Goal: Transaction & Acquisition: Purchase product/service

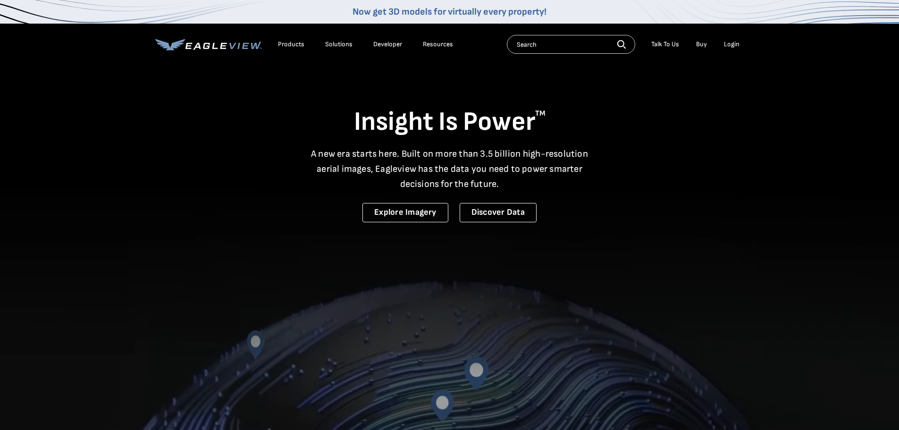
click at [732, 45] on div "Login" at bounding box center [732, 44] width 16 height 8
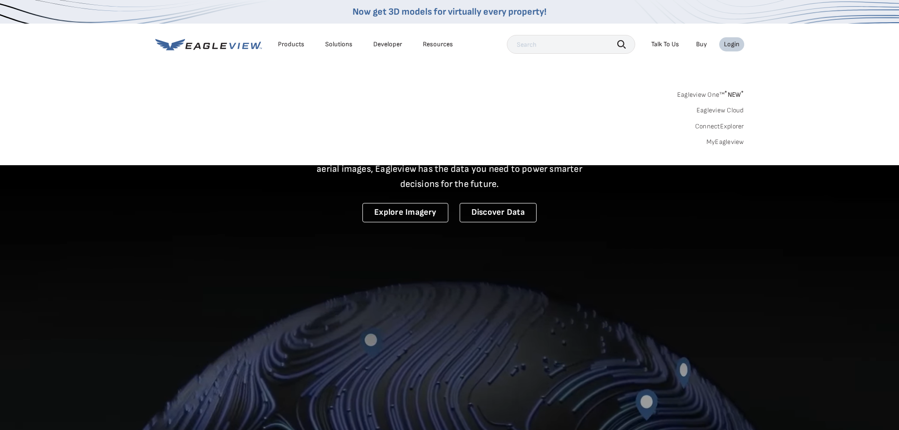
click at [722, 142] on link "MyEagleview" at bounding box center [726, 142] width 38 height 8
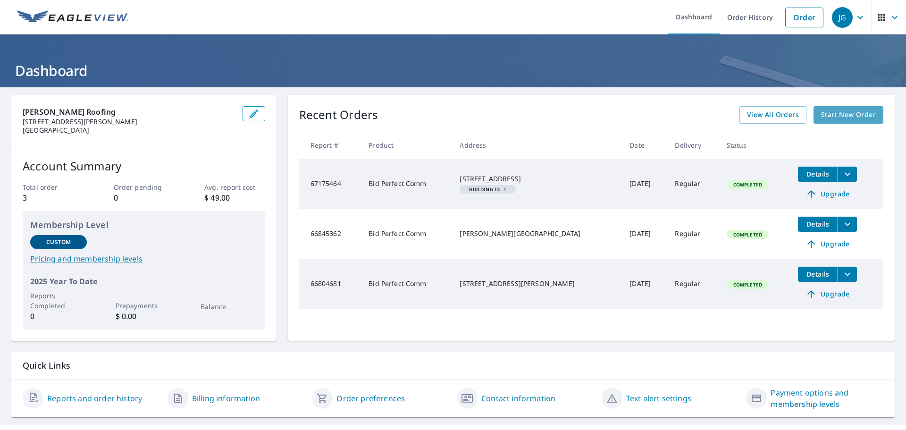
click at [845, 111] on span "Start New Order" at bounding box center [848, 115] width 55 height 12
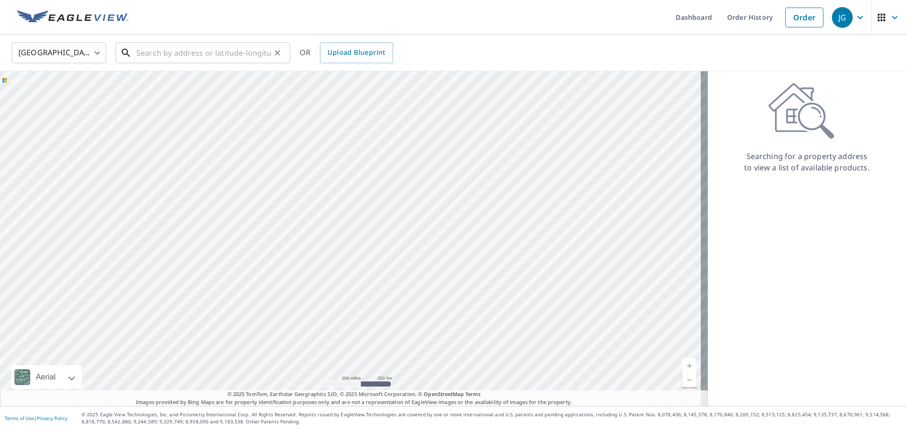
click at [171, 55] on input "text" at bounding box center [203, 53] width 135 height 26
click at [230, 57] on input "text" at bounding box center [203, 53] width 135 height 26
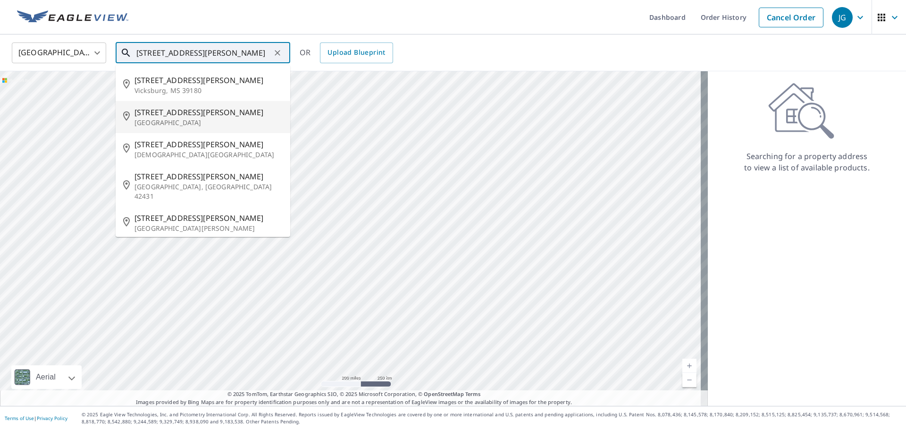
click at [218, 119] on p "[GEOGRAPHIC_DATA]" at bounding box center [209, 122] width 148 height 9
type input "[STREET_ADDRESS][PERSON_NAME]"
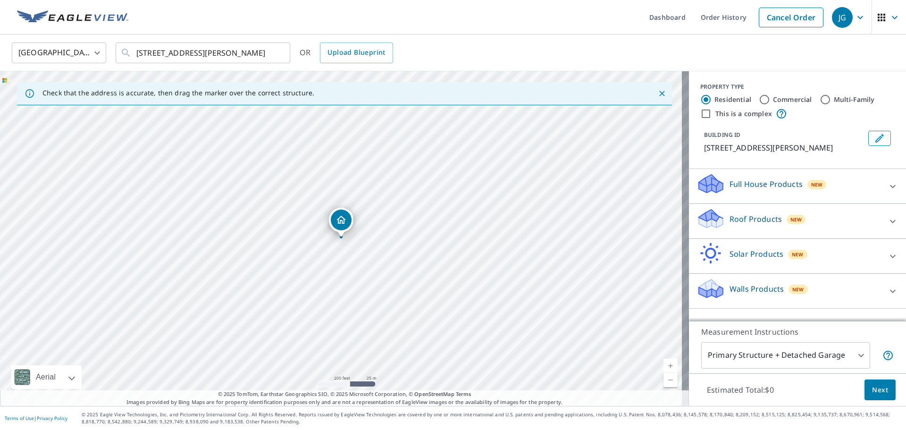
click at [887, 219] on icon at bounding box center [892, 221] width 11 height 11
click at [820, 97] on input "Multi-Family" at bounding box center [825, 99] width 11 height 11
radio input "true"
type input "2"
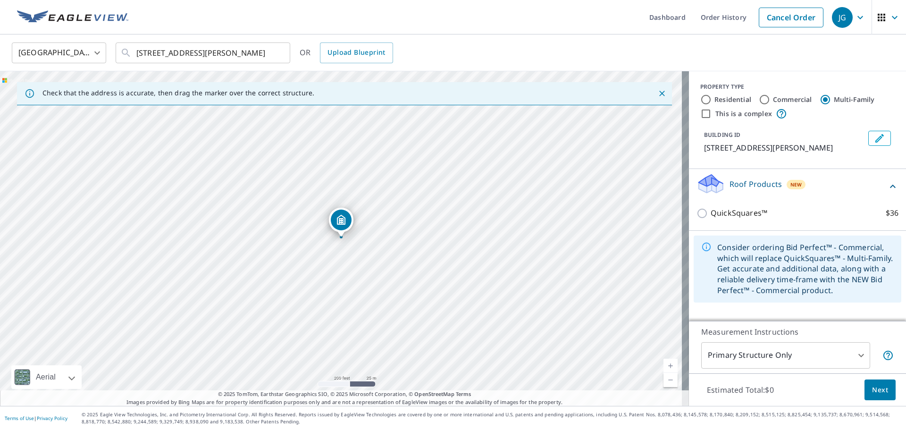
click at [887, 186] on icon at bounding box center [892, 186] width 11 height 11
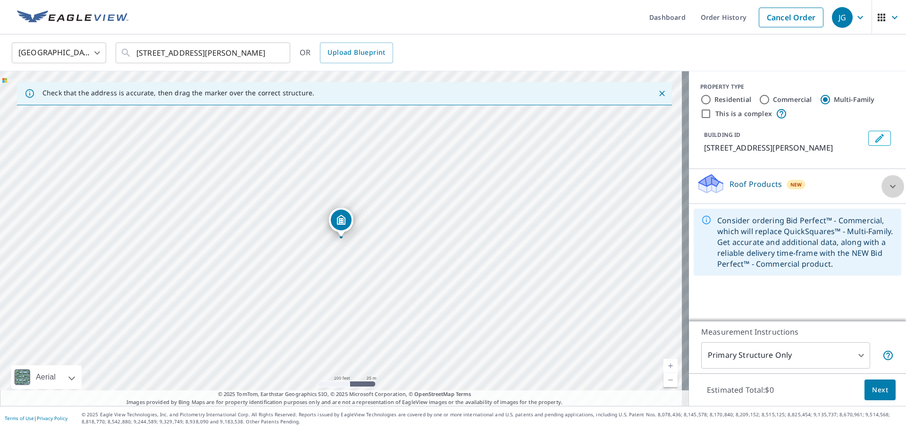
click at [887, 186] on icon at bounding box center [892, 186] width 11 height 11
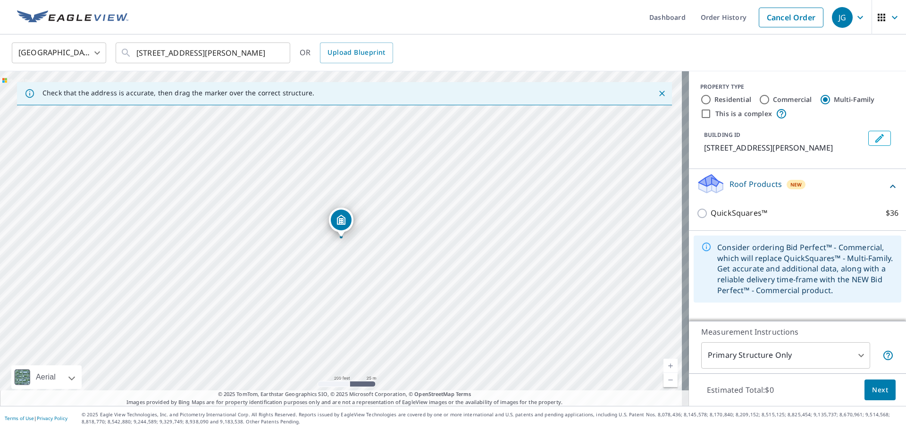
click at [887, 186] on icon at bounding box center [892, 186] width 11 height 11
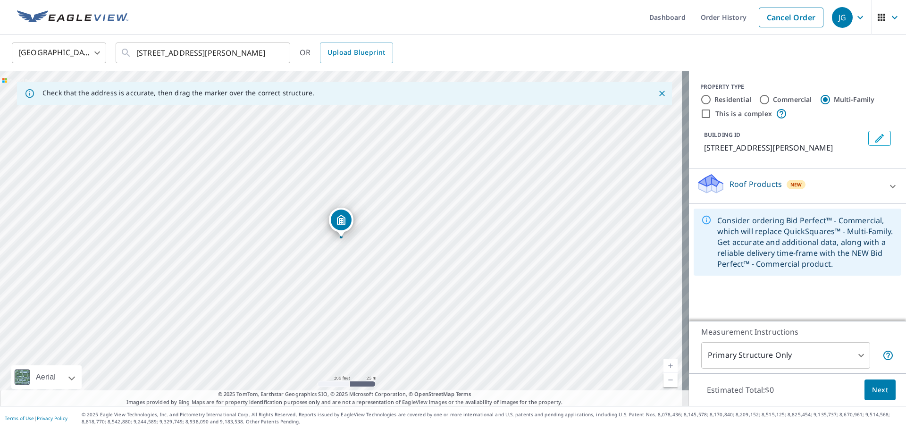
click at [820, 97] on input "Multi-Family" at bounding box center [825, 99] width 11 height 11
click at [700, 113] on input "This is a complex" at bounding box center [705, 113] width 11 height 11
checkbox input "true"
radio input "true"
type input "4"
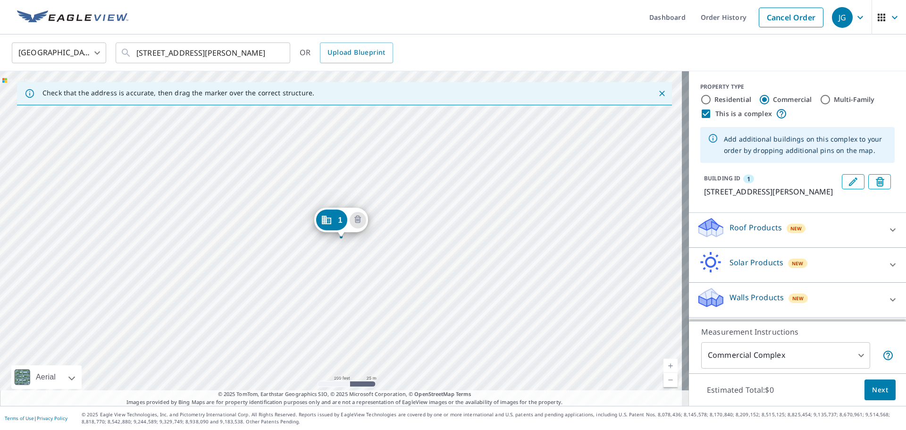
scroll to position [8, 0]
click at [887, 232] on icon at bounding box center [892, 229] width 11 height 11
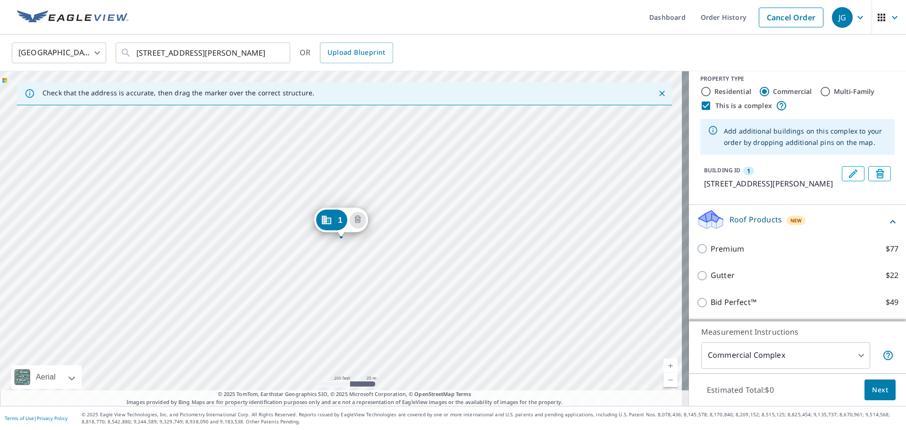
scroll to position [55, 0]
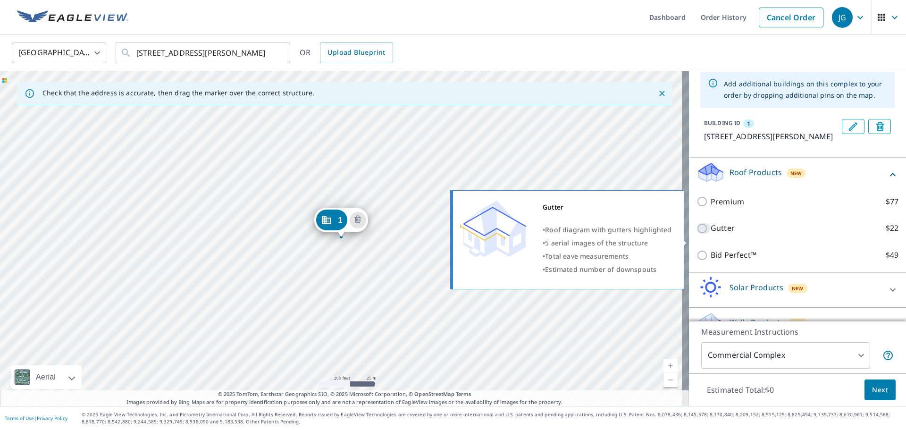
click at [697, 234] on input "Gutter $22" at bounding box center [704, 228] width 14 height 11
checkbox input "true"
type input "2"
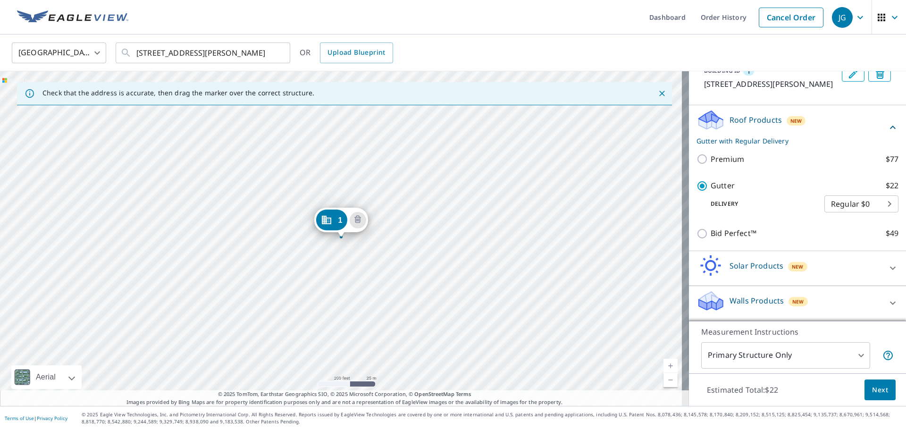
scroll to position [119, 0]
click at [875, 202] on body "JG JG Dashboard Order History Cancel Order JG United States [GEOGRAPHIC_DATA] ​…" at bounding box center [453, 215] width 906 height 430
click at [875, 202] on li "Regular $0" at bounding box center [847, 203] width 74 height 17
click at [853, 349] on body "JG JG Dashboard Order History Cancel Order JG United States [GEOGRAPHIC_DATA] ​…" at bounding box center [453, 215] width 906 height 430
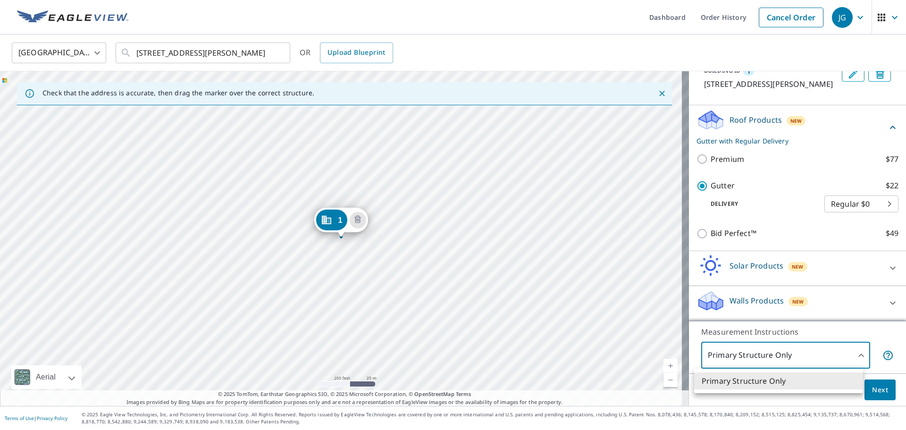
click at [854, 349] on div at bounding box center [453, 215] width 906 height 430
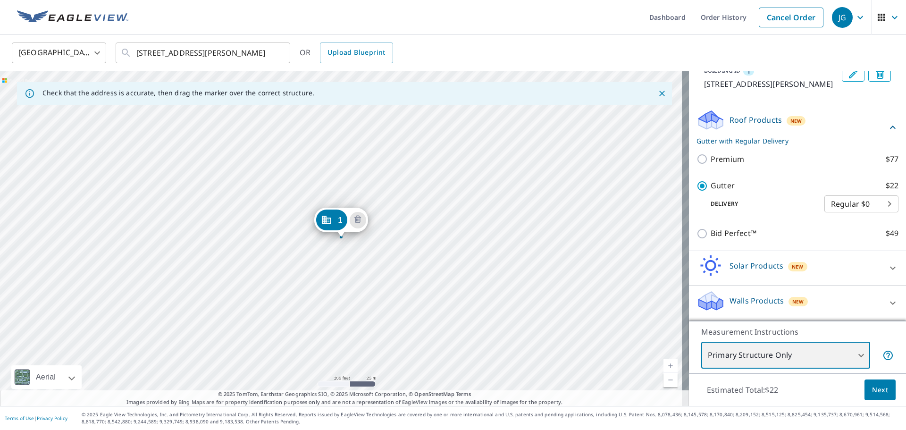
scroll to position [0, 0]
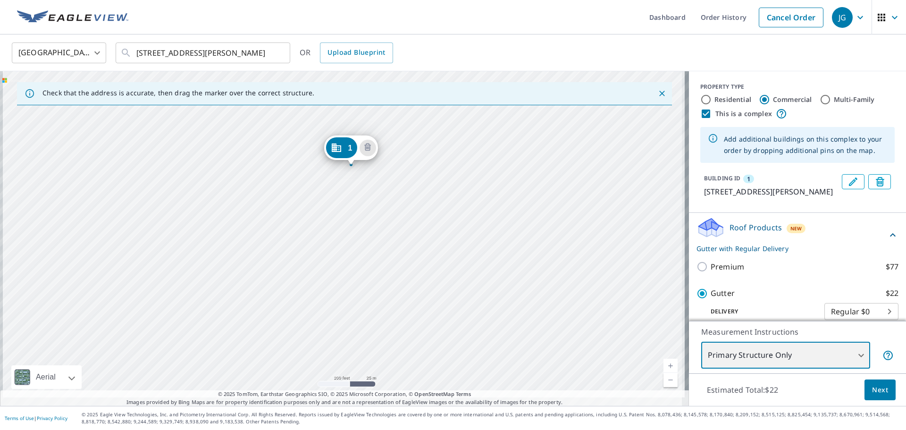
drag, startPoint x: 387, startPoint y: 309, endPoint x: 396, endPoint y: 237, distance: 72.9
click at [396, 237] on div "1 [STREET_ADDRESS][PERSON_NAME]" at bounding box center [344, 238] width 689 height 335
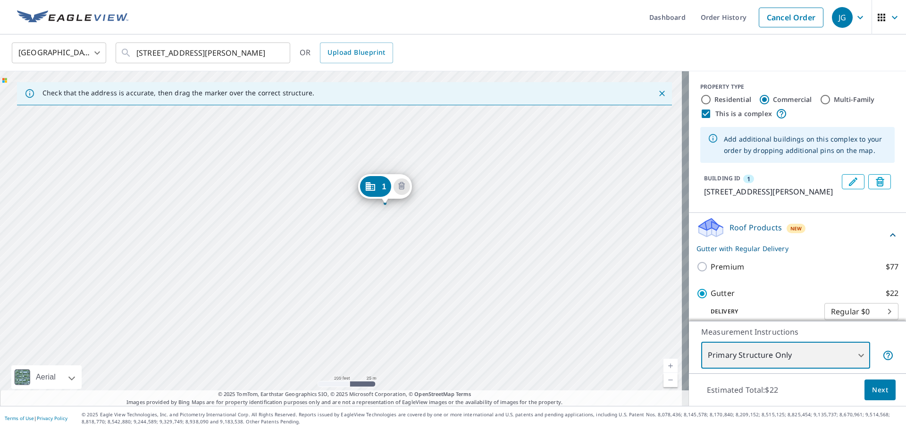
drag, startPoint x: 370, startPoint y: 196, endPoint x: 404, endPoint y: 235, distance: 51.5
click at [404, 235] on div "1 [STREET_ADDRESS][PERSON_NAME]" at bounding box center [344, 238] width 689 height 335
click at [383, 160] on div "1 [STREET_ADDRESS][PERSON_NAME]" at bounding box center [344, 238] width 689 height 335
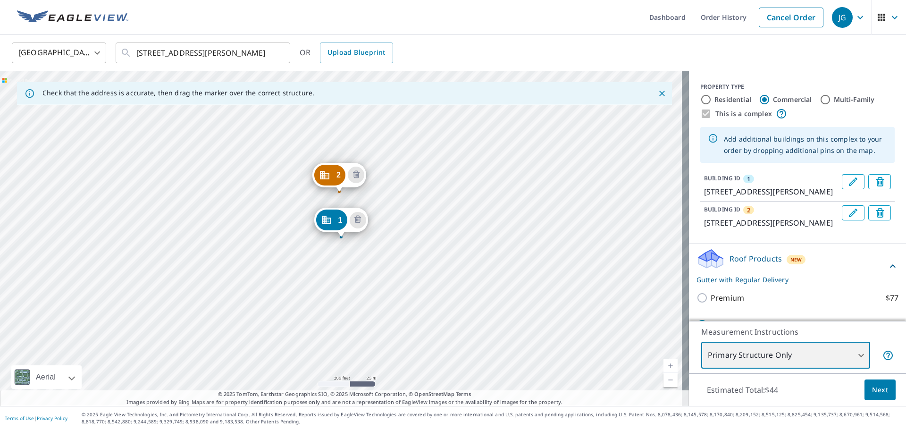
click at [297, 185] on div "2 [STREET_ADDRESS] 1 [STREET_ADDRESS]" at bounding box center [344, 238] width 689 height 335
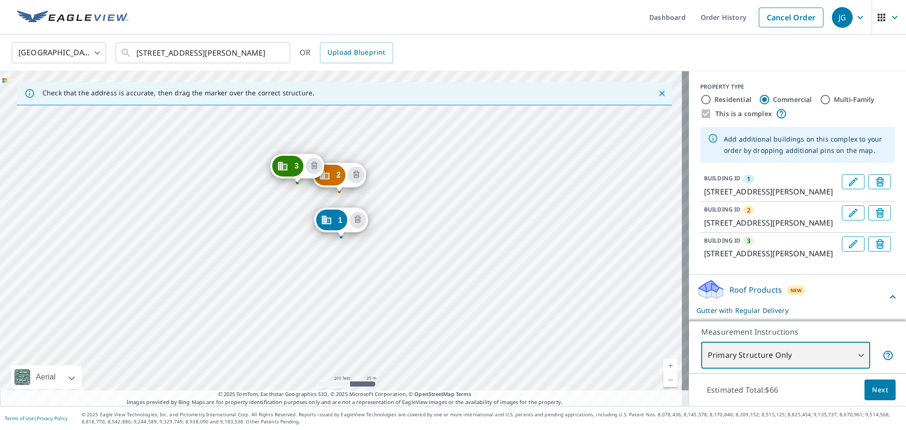
click at [293, 224] on div "2 [STREET_ADDRESS] 3 [STREET_ADDRESS] 1 [STREET_ADDRESS]" at bounding box center [344, 238] width 689 height 335
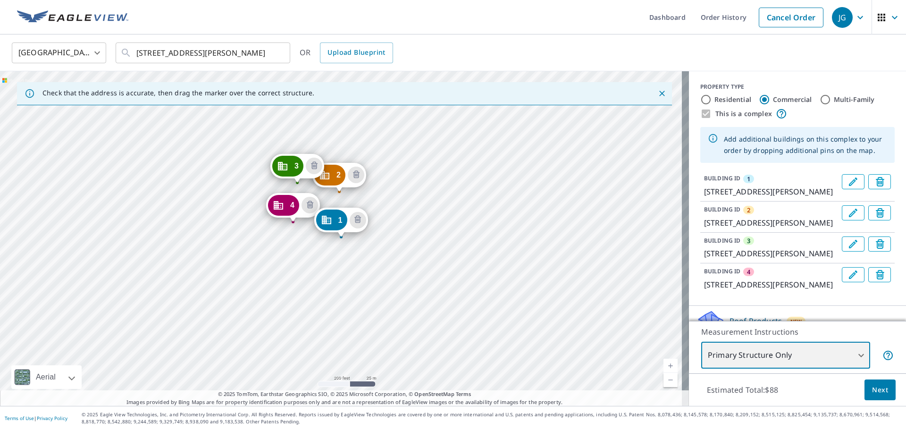
click at [283, 251] on div "2 [STREET_ADDRESS] 3 [STREET_ADDRESS] 4 [STREET_ADDRESS] 1 [STREET_ADDRESS]" at bounding box center [344, 238] width 689 height 335
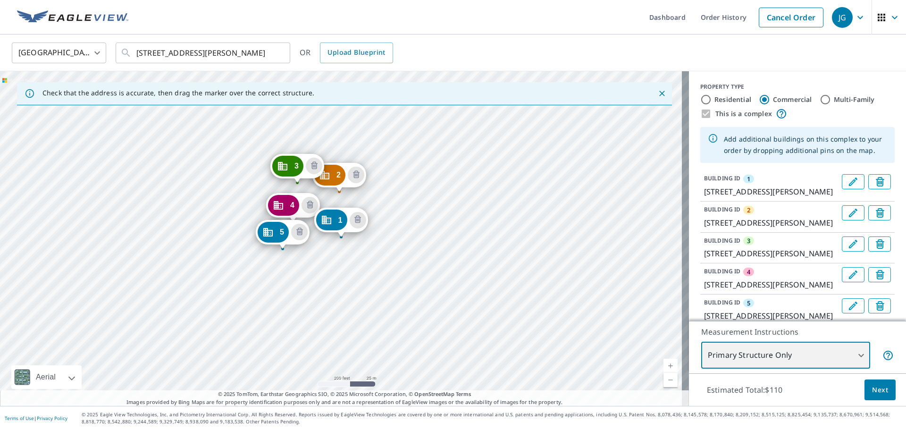
click at [278, 281] on div "2 200 Shannon [GEOGRAPHIC_DATA] 3 [STREET_ADDRESS] 4 [STREET_ADDRESS] 5 [STREET…" at bounding box center [344, 238] width 689 height 335
click at [279, 317] on div "2 200 Shannon [GEOGRAPHIC_DATA] 3 [STREET_ADDRESS] 4 [STREET_ADDRESS] 5 [STREET…" at bounding box center [344, 238] width 689 height 335
click at [303, 339] on div "2 200 Shannon [GEOGRAPHIC_DATA] 3 [STREET_ADDRESS] 4 [STREET_ADDRESS] 5 [STREET…" at bounding box center [344, 238] width 689 height 335
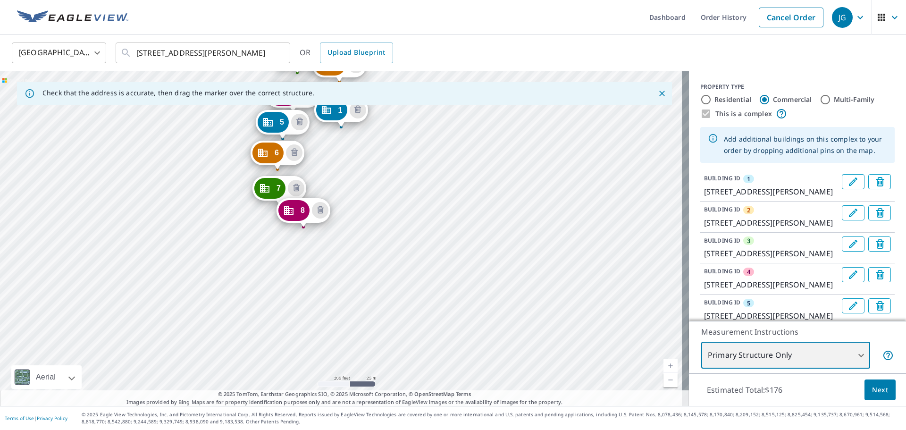
drag, startPoint x: 464, startPoint y: 349, endPoint x: 464, endPoint y: 239, distance: 110.0
click at [464, 239] on div "2 200 Shannon [GEOGRAPHIC_DATA] 3 [STREET_ADDRESS] 4 [STREET_ADDRESS] 5 [STREET…" at bounding box center [344, 238] width 689 height 335
click at [316, 291] on div "2 200 Shannon [GEOGRAPHIC_DATA] 3 [STREET_ADDRESS] 4 [STREET_ADDRESS] 5 [STREET…" at bounding box center [344, 238] width 689 height 335
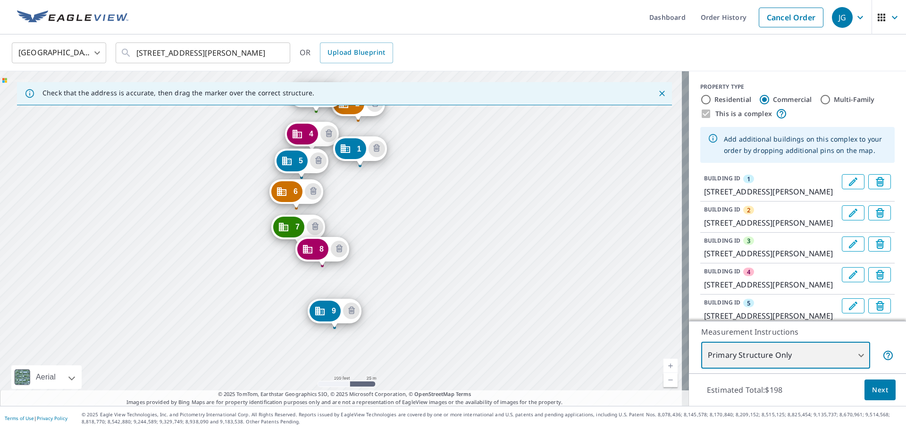
click at [390, 262] on div "2 [GEOGRAPHIC_DATA] 3 [STREET_ADDRESS] 4 [STREET_ADDRESS] 5 [STREET_ADDRESS] 6 …" at bounding box center [344, 238] width 689 height 335
click at [365, 309] on div "2 [GEOGRAPHIC_DATA] 3 [STREET_ADDRESS] 4 [STREET_ADDRESS] 5 [STREET_ADDRESS] 6 …" at bounding box center [344, 238] width 689 height 335
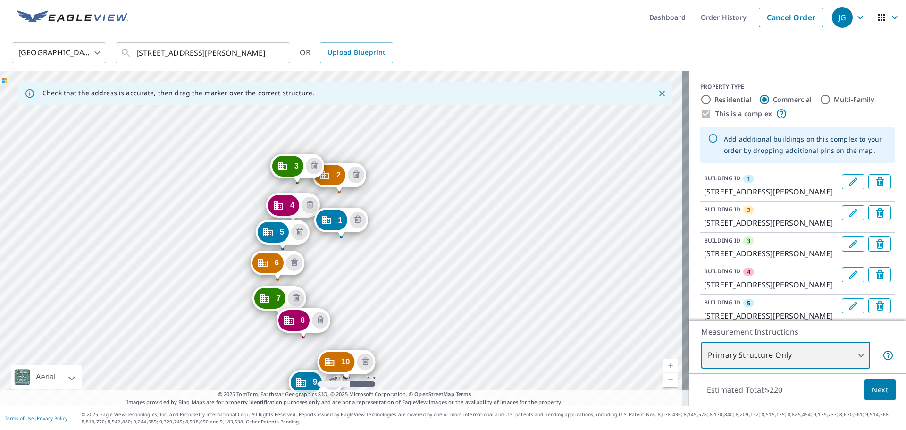
click at [356, 342] on div "2 [GEOGRAPHIC_DATA] 3 [STREET_ADDRESS] 4 [STREET_ADDRESS] 5 [GEOGRAPHIC_DATA] 6…" at bounding box center [344, 238] width 689 height 335
click at [396, 325] on div "2 [GEOGRAPHIC_DATA] 3 [STREET_ADDRESS] 4 [STREET_ADDRESS] 5 [GEOGRAPHIC_DATA] 6…" at bounding box center [344, 238] width 689 height 335
click at [347, 305] on div "2 [GEOGRAPHIC_DATA] 3 [STREET_ADDRESS] 4 [STREET_ADDRESS] 5 [GEOGRAPHIC_DATA] 6…" at bounding box center [344, 238] width 689 height 335
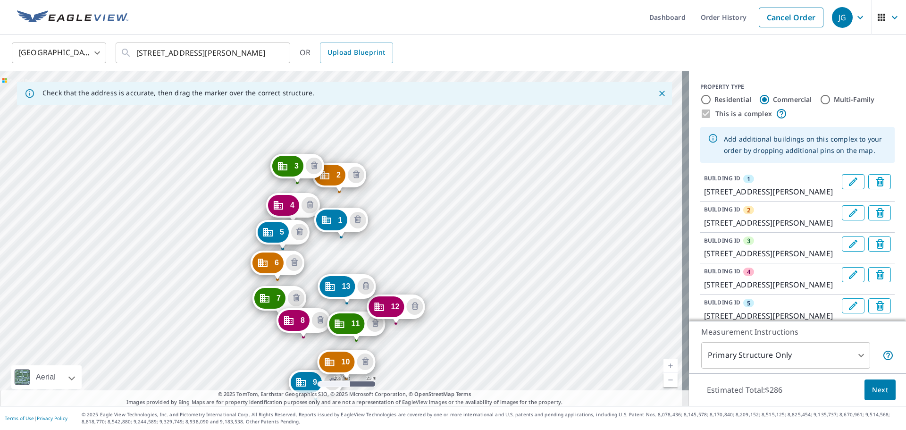
click at [318, 298] on div "13 [STREET_ADDRESS][PERSON_NAME]" at bounding box center [347, 288] width 58 height 29
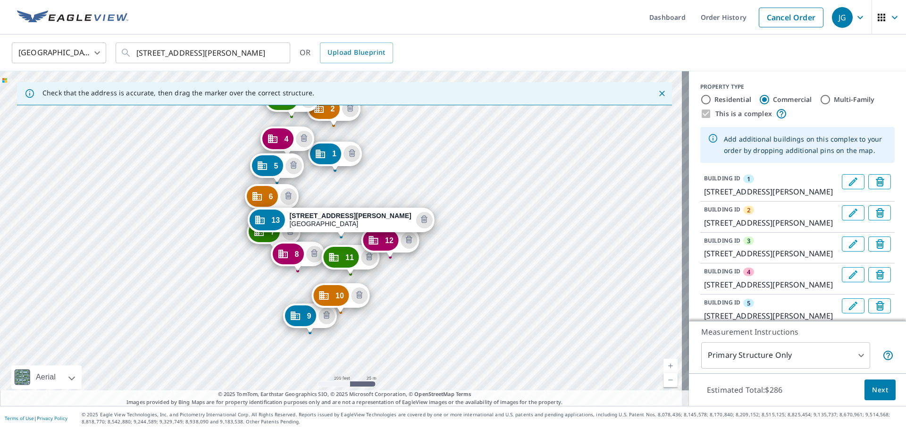
click at [320, 200] on div "1 [STREET_ADDRESS] 2 [GEOGRAPHIC_DATA] 3 [STREET_ADDRESS] 4 [STREET_ADDRESS] 5 …" at bounding box center [344, 238] width 689 height 335
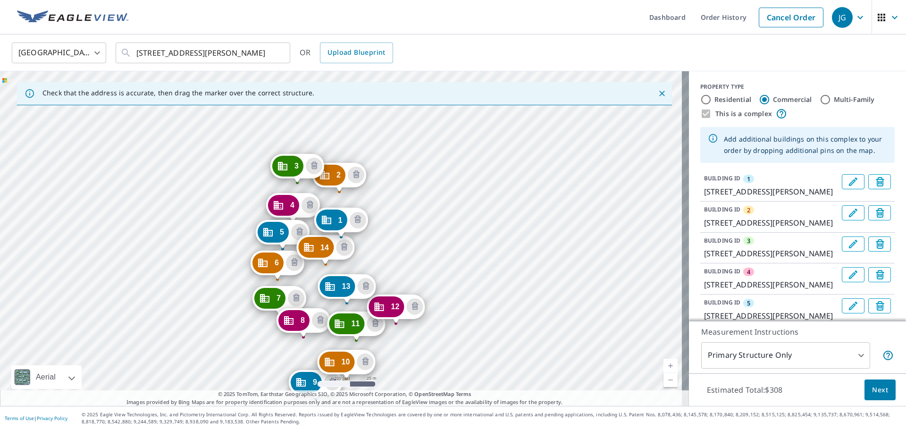
click at [401, 251] on div "2 [GEOGRAPHIC_DATA] 3 [STREET_ADDRESS] 4 [STREET_ADDRESS] 5 [GEOGRAPHIC_DATA] 6…" at bounding box center [344, 238] width 689 height 335
click at [423, 277] on div "2 [GEOGRAPHIC_DATA] 3 [STREET_ADDRESS] 4 [STREET_ADDRESS] 5 [GEOGRAPHIC_DATA] 6…" at bounding box center [344, 238] width 689 height 335
click at [379, 209] on div "2 [GEOGRAPHIC_DATA] 3 [STREET_ADDRESS] 4 [STREET_ADDRESS] 5 [GEOGRAPHIC_DATA] 6…" at bounding box center [344, 238] width 689 height 335
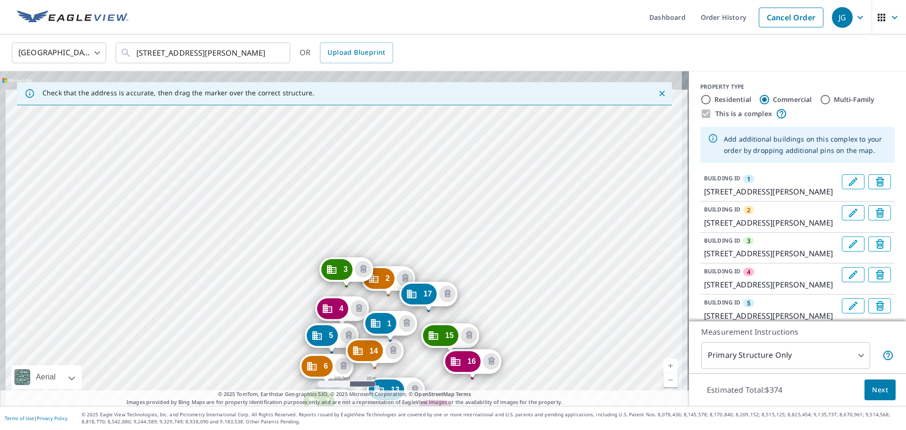
drag, startPoint x: 424, startPoint y: 152, endPoint x: 473, endPoint y: 255, distance: 114.4
click at [473, 255] on div "2 [GEOGRAPHIC_DATA] 3 [STREET_ADDRESS] 4 [STREET_ADDRESS] 5 [GEOGRAPHIC_DATA] 6…" at bounding box center [344, 238] width 689 height 335
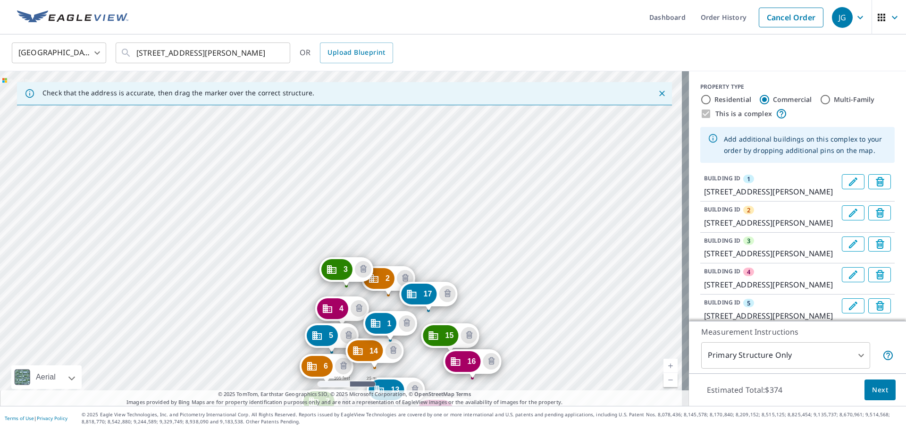
click at [419, 252] on div "2 [GEOGRAPHIC_DATA] 3 [STREET_ADDRESS] 4 [STREET_ADDRESS] 5 [GEOGRAPHIC_DATA] 6…" at bounding box center [344, 238] width 689 height 335
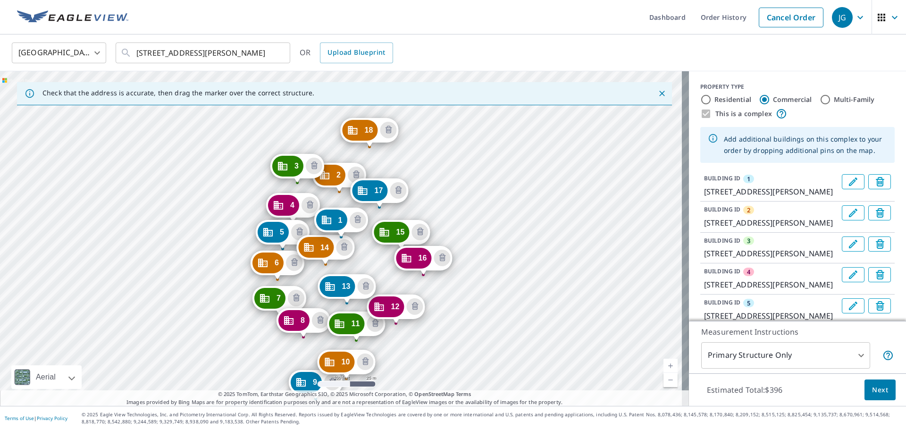
click at [318, 132] on div "2 [GEOGRAPHIC_DATA] 3 [STREET_ADDRESS] 4 [STREET_ADDRESS] 5 [GEOGRAPHIC_DATA] 6…" at bounding box center [344, 238] width 689 height 335
drag, startPoint x: 421, startPoint y: 269, endPoint x: 421, endPoint y: 274, distance: 5.2
click at [421, 274] on div "2 [GEOGRAPHIC_DATA] 3 [STREET_ADDRESS] 4 [STREET_ADDRESS] 5 [GEOGRAPHIC_DATA] 6…" at bounding box center [344, 238] width 689 height 335
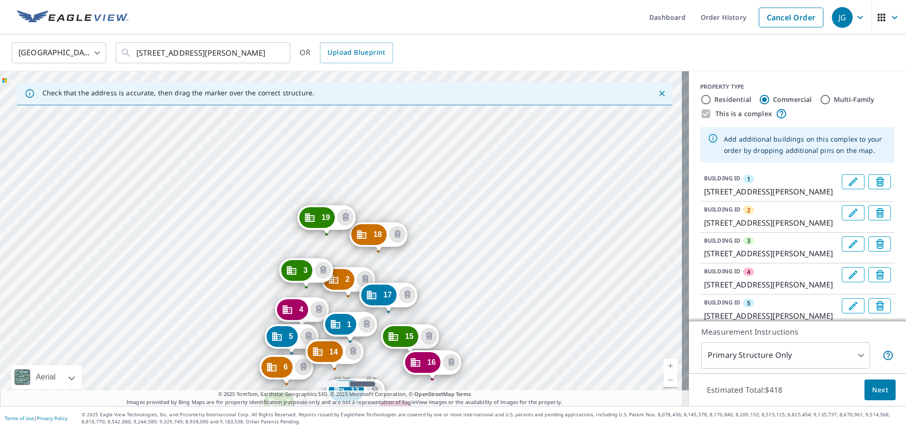
click at [382, 210] on div "2 [GEOGRAPHIC_DATA] 3 [STREET_ADDRESS] 4 [STREET_ADDRESS] 5 [GEOGRAPHIC_DATA] 6…" at bounding box center [344, 238] width 689 height 335
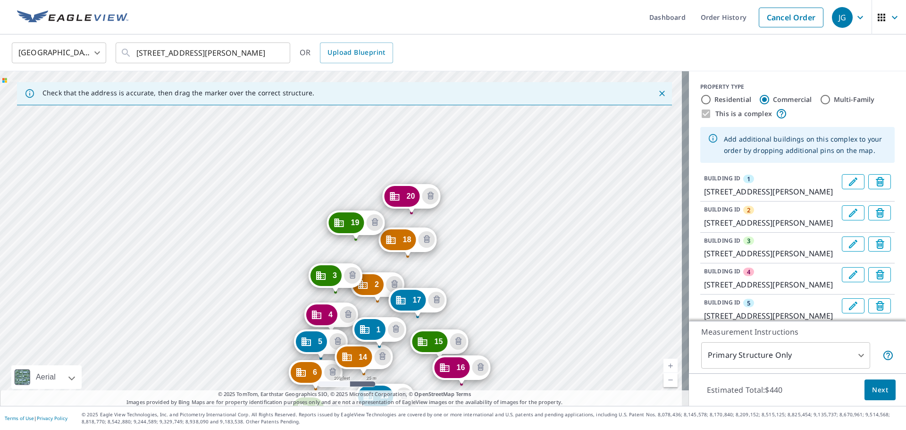
click at [425, 262] on div "2 [GEOGRAPHIC_DATA] 3 [STREET_ADDRESS] 4 [STREET_ADDRESS] 5 [GEOGRAPHIC_DATA] 6…" at bounding box center [344, 238] width 689 height 335
click at [362, 197] on div "2 [GEOGRAPHIC_DATA] 3 [STREET_ADDRESS] 4 [STREET_ADDRESS] 5 [GEOGRAPHIC_DATA] 6…" at bounding box center [344, 238] width 689 height 335
click at [359, 195] on div "2 [GEOGRAPHIC_DATA] 3 [STREET_ADDRESS] 4 [STREET_ADDRESS] 5 [GEOGRAPHIC_DATA] 6…" at bounding box center [344, 238] width 689 height 335
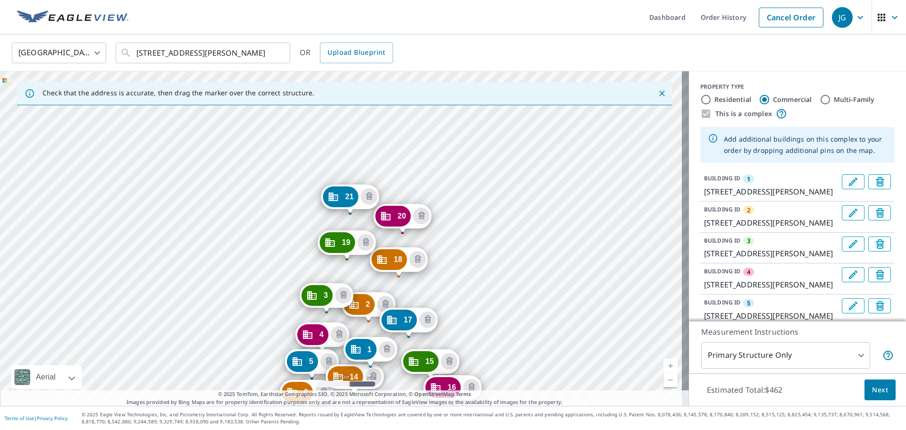
drag, startPoint x: 444, startPoint y: 169, endPoint x: 473, endPoint y: 298, distance: 132.6
click at [473, 298] on div "2 [GEOGRAPHIC_DATA] 3 [STREET_ADDRESS] 4 [STREET_ADDRESS] 5 [GEOGRAPHIC_DATA] 6…" at bounding box center [344, 238] width 689 height 335
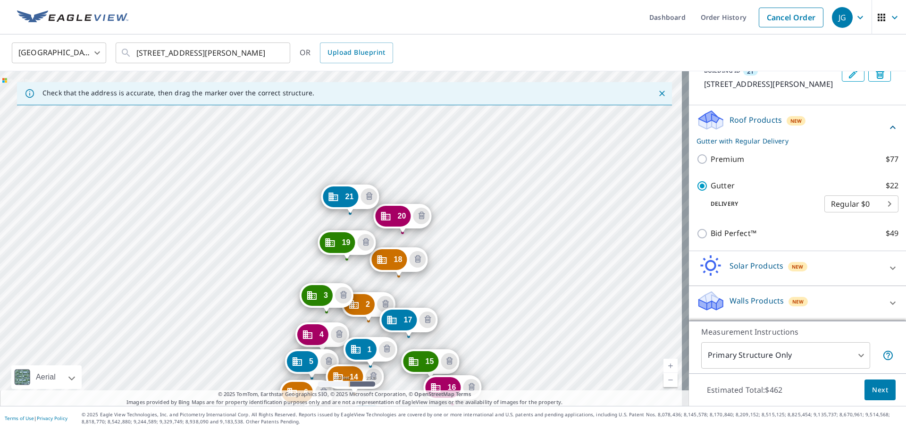
scroll to position [966, 0]
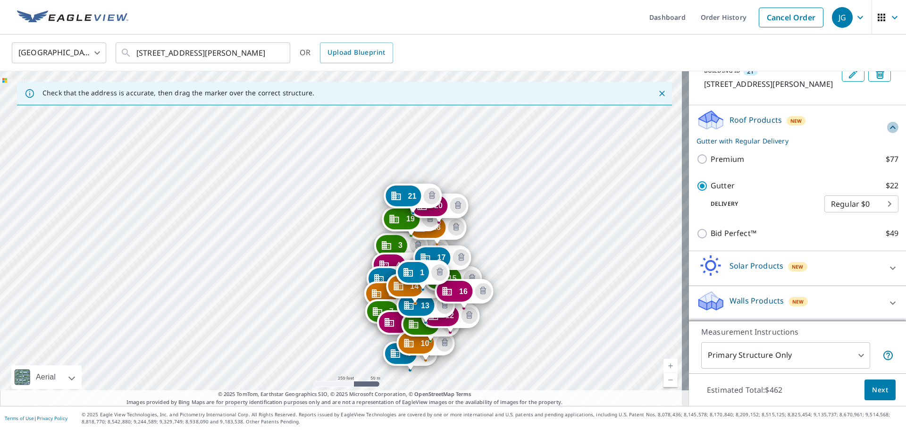
click at [887, 126] on icon at bounding box center [892, 127] width 11 height 11
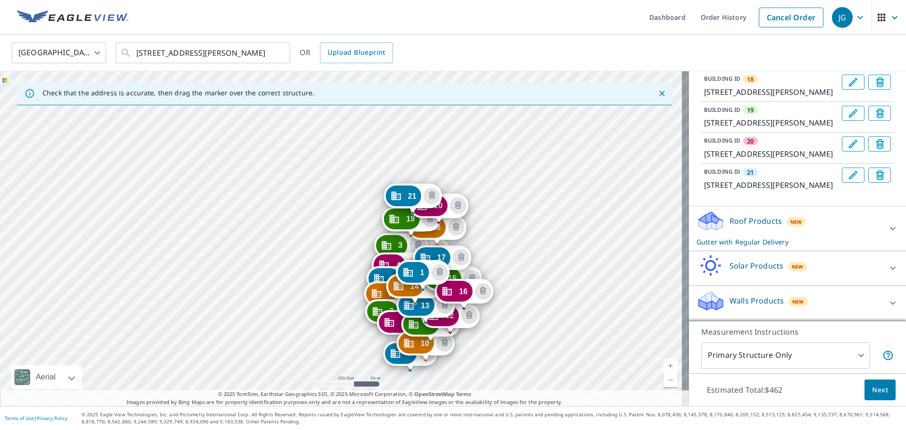
scroll to position [865, 0]
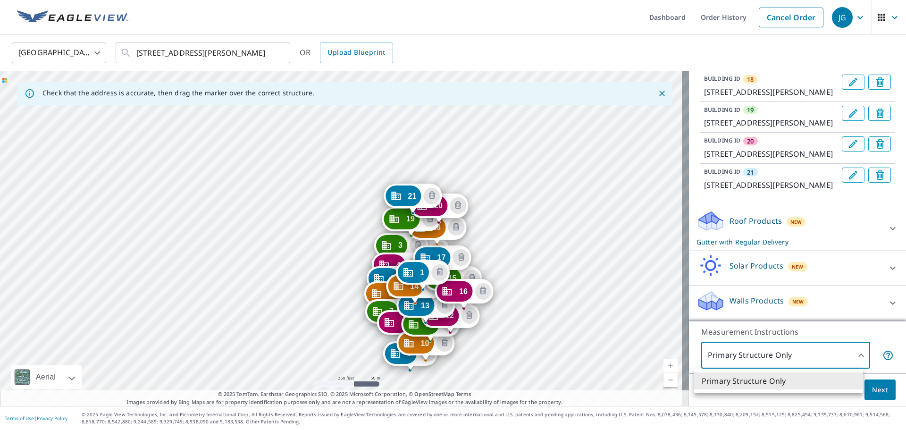
click at [856, 358] on body "JG JG Dashboard Order History Cancel Order JG United States [GEOGRAPHIC_DATA] ​…" at bounding box center [453, 215] width 906 height 430
click at [857, 357] on div at bounding box center [453, 215] width 906 height 430
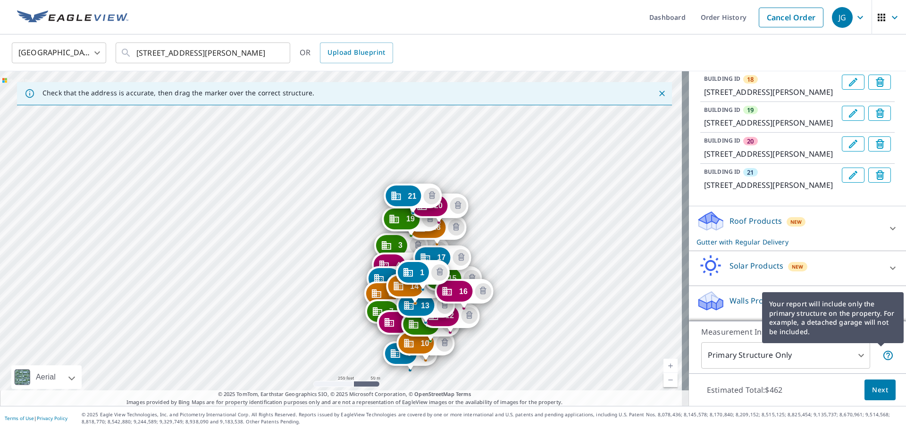
click at [883, 354] on icon at bounding box center [888, 355] width 11 height 11
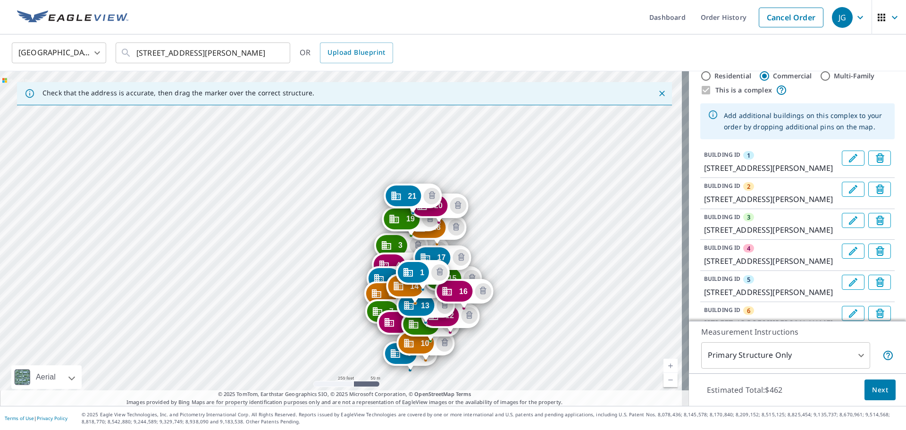
scroll to position [0, 0]
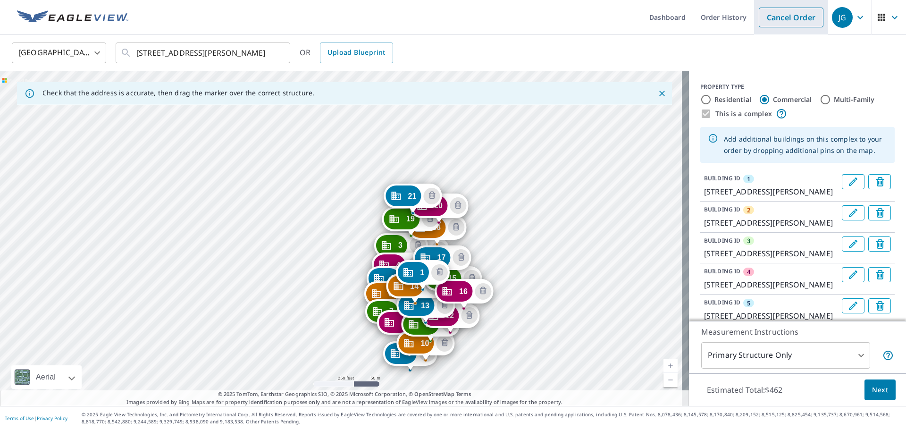
click at [782, 17] on link "Cancel Order" at bounding box center [791, 18] width 65 height 20
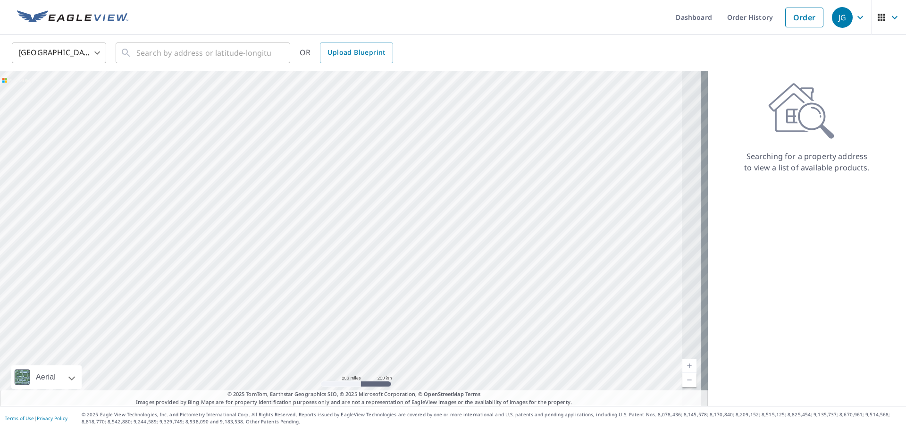
click at [93, 20] on img at bounding box center [72, 17] width 111 height 14
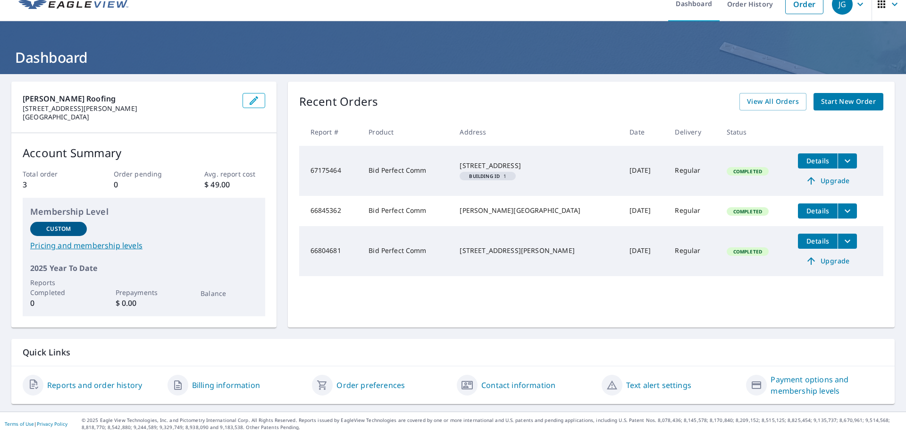
scroll to position [19, 0]
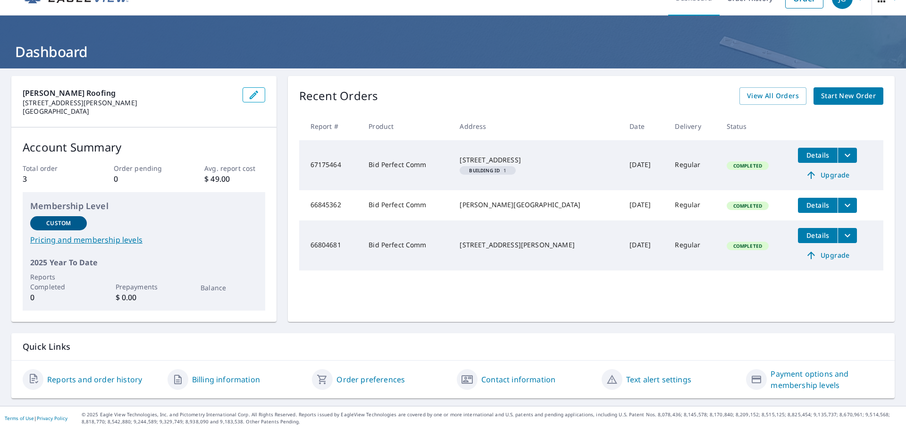
click at [363, 379] on link "Order preferences" at bounding box center [371, 379] width 68 height 11
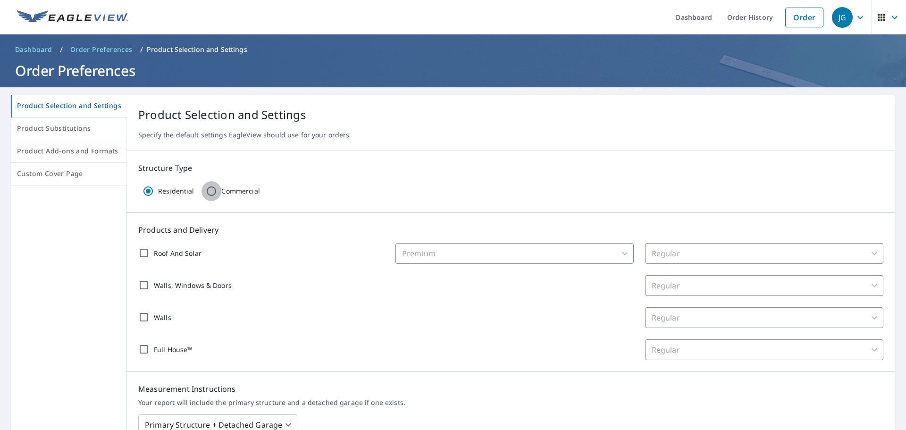
click at [212, 190] on input "Commercial" at bounding box center [212, 191] width 20 height 20
radio input "true"
radio input "false"
checkbox input "false"
type input "32"
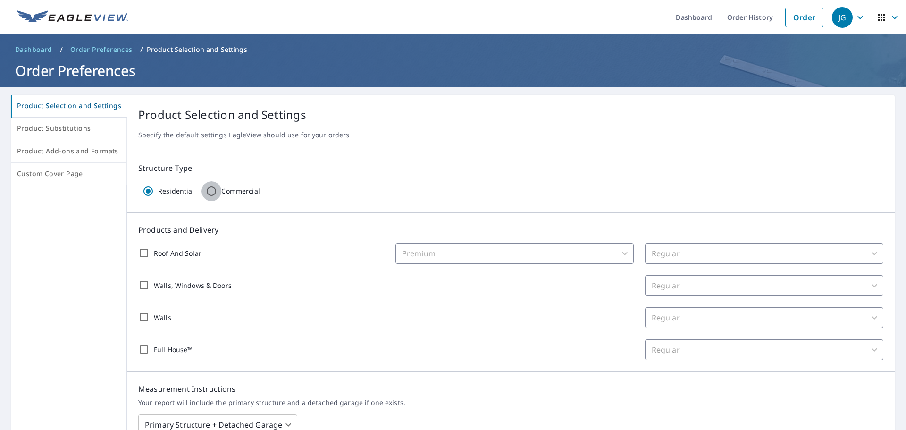
checkbox input "false"
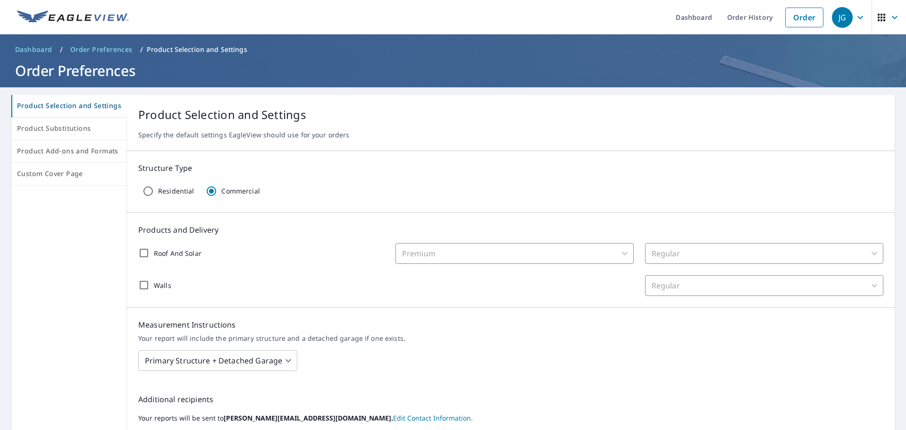
click at [139, 250] on input "Roof And Solar" at bounding box center [144, 253] width 20 height 20
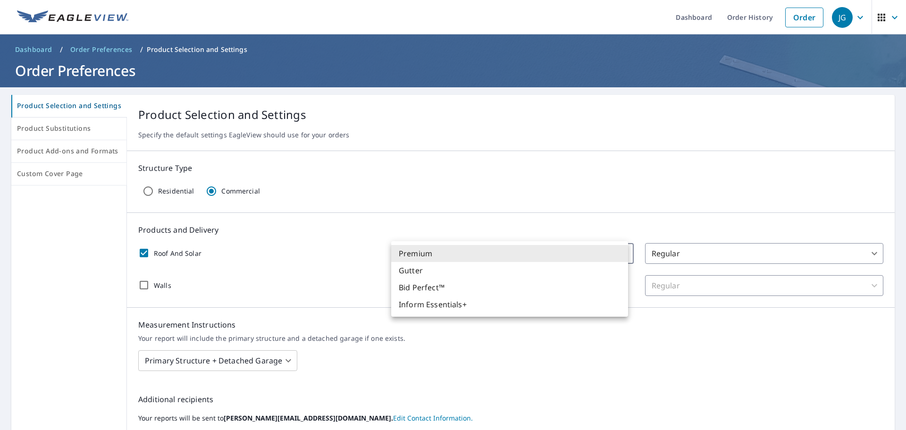
click at [467, 255] on body "JG JG Dashboard Order History Order JG Dashboard / Order Preferences / Product …" at bounding box center [453, 215] width 906 height 430
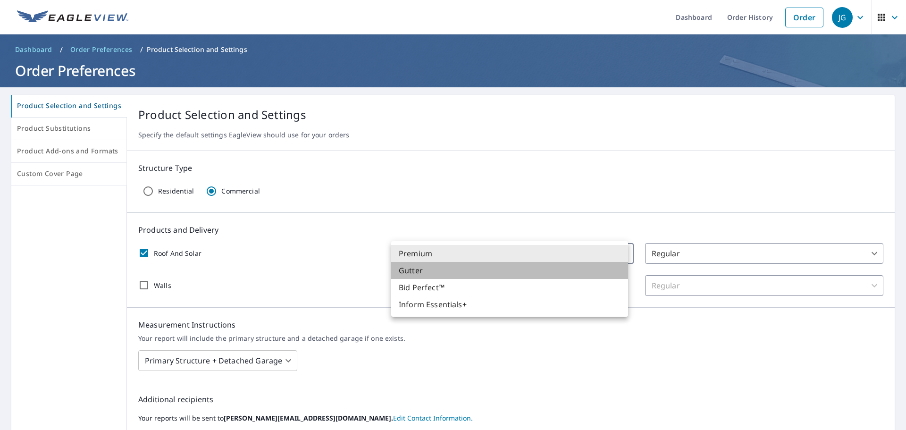
click at [451, 270] on li "Gutter" at bounding box center [509, 270] width 237 height 17
checkbox input "true"
type input "47"
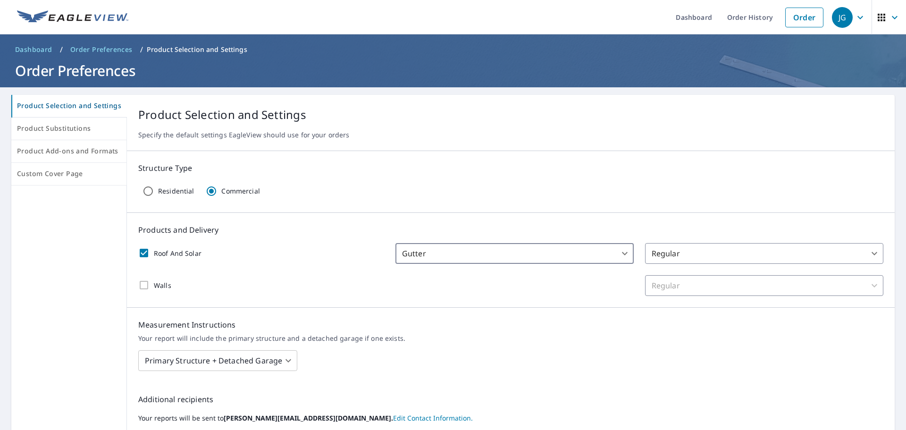
click at [689, 246] on body "JG JG Dashboard Order History Order JG Dashboard / Order Preferences / Product …" at bounding box center [453, 215] width 906 height 430
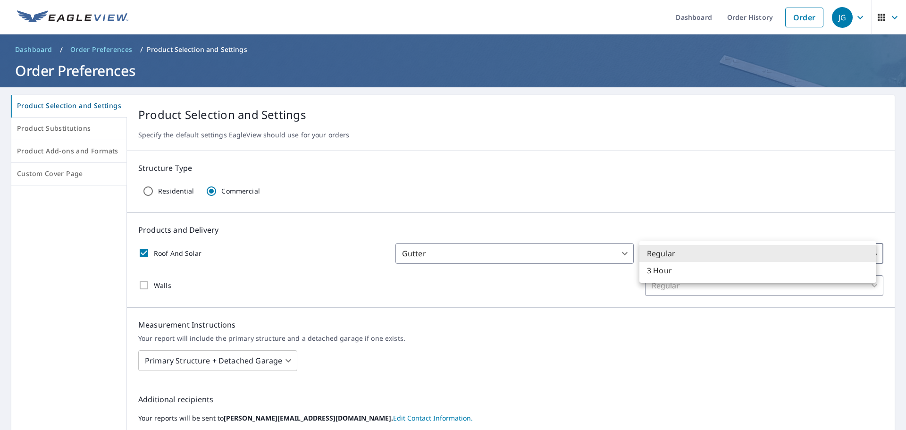
click at [686, 248] on li "Regular" at bounding box center [758, 253] width 237 height 17
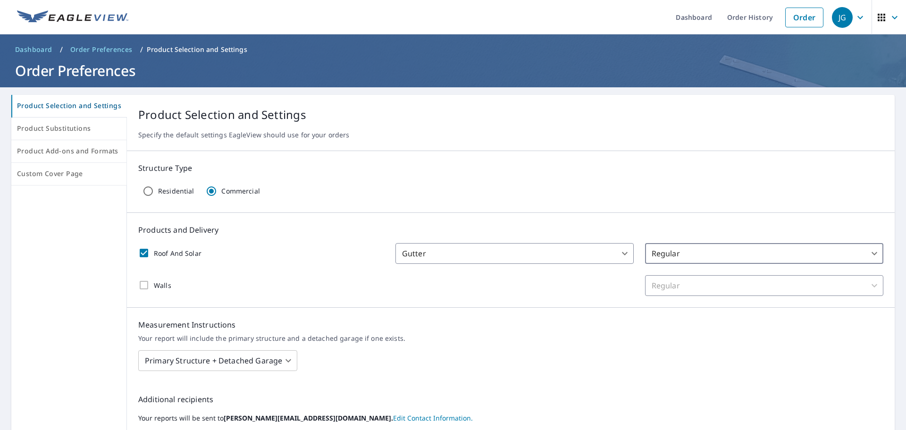
click at [483, 261] on body "JG JG Dashboard Order History Order JG Dashboard / Order Preferences / Product …" at bounding box center [453, 215] width 906 height 430
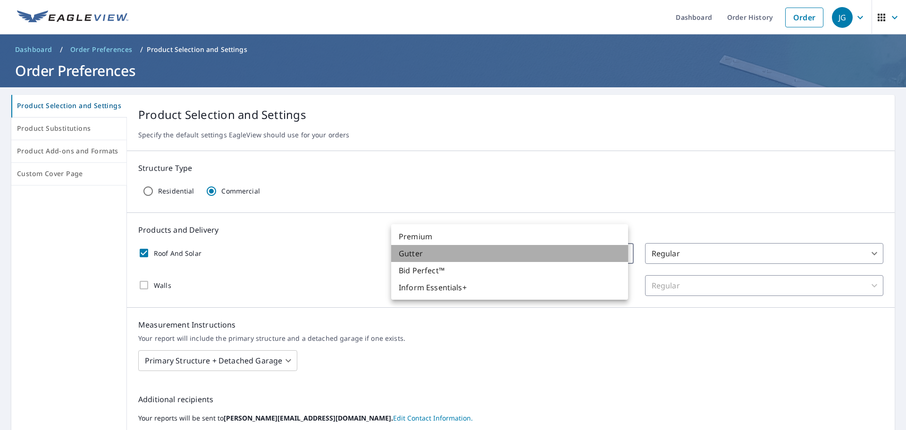
click at [485, 255] on li "Gutter" at bounding box center [509, 253] width 237 height 17
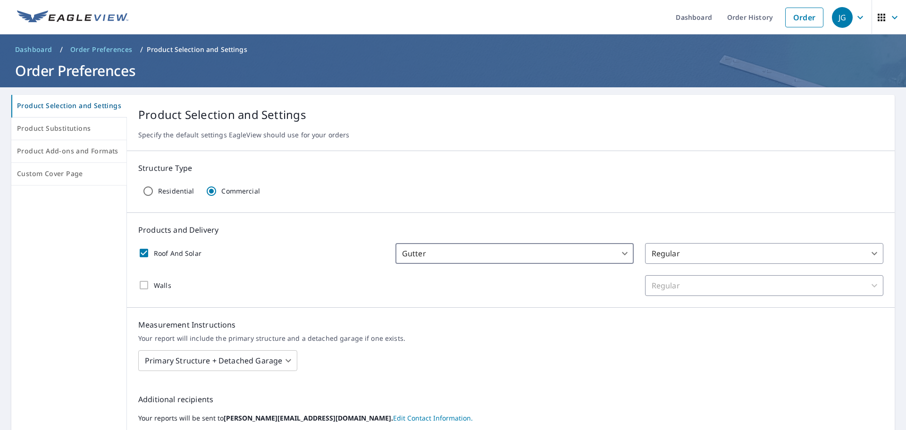
click at [712, 291] on div "Regular" at bounding box center [764, 285] width 238 height 21
click at [717, 290] on div "Regular" at bounding box center [764, 285] width 238 height 21
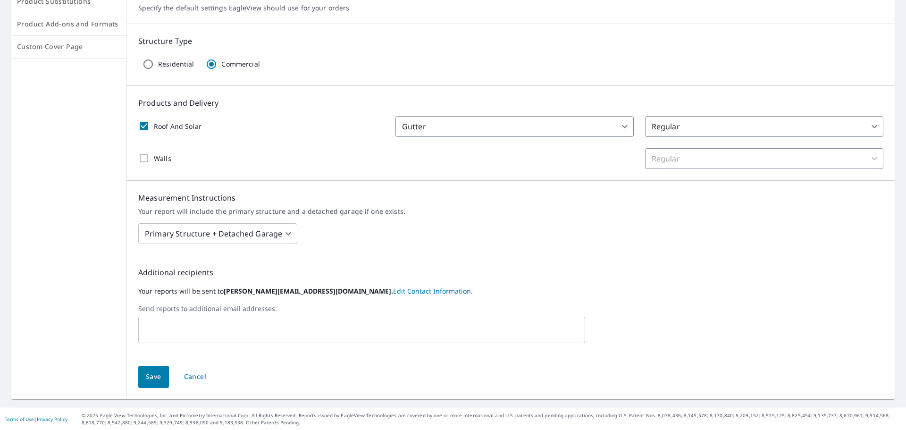
scroll to position [128, 0]
click at [280, 228] on body "JG JG Dashboard Order History Order JG Dashboard / Order Preferences / Product …" at bounding box center [453, 215] width 906 height 430
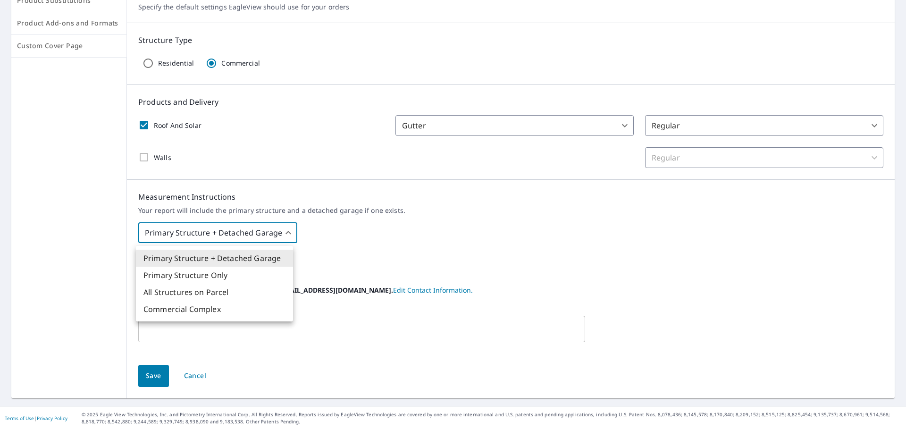
click at [236, 308] on li "Commercial Complex" at bounding box center [214, 309] width 157 height 17
type input "4"
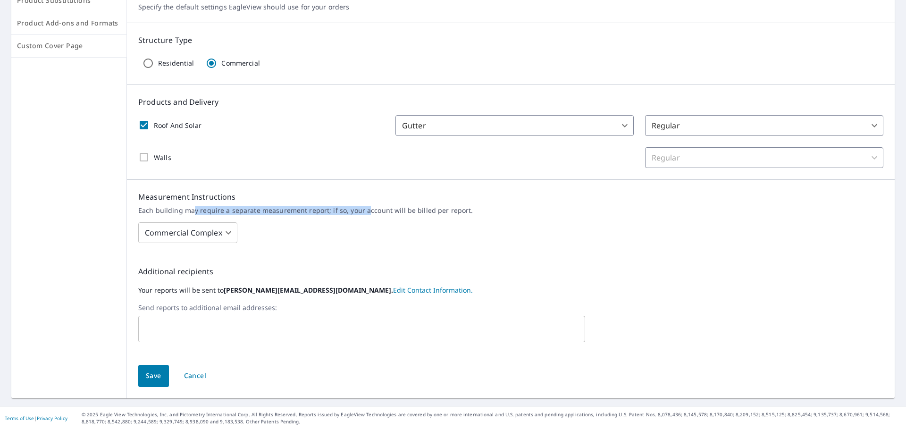
drag, startPoint x: 189, startPoint y: 210, endPoint x: 363, endPoint y: 218, distance: 174.4
click at [363, 218] on div "Measurement Instructions Each building may require a separate measurement repor…" at bounding box center [511, 217] width 768 height 75
click at [409, 210] on p "Each building may require a separate measurement report; if so, your account wi…" at bounding box center [510, 210] width 745 height 8
click at [151, 377] on span "Save" at bounding box center [154, 376] width 16 height 12
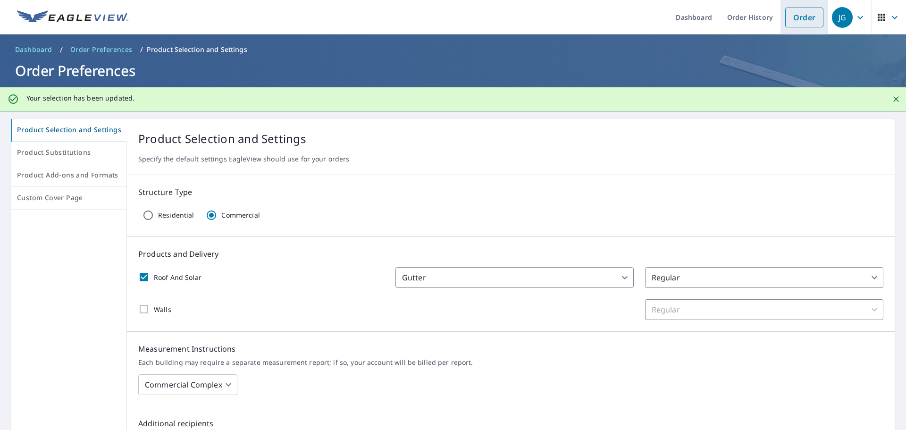
click at [798, 22] on link "Order" at bounding box center [804, 18] width 38 height 20
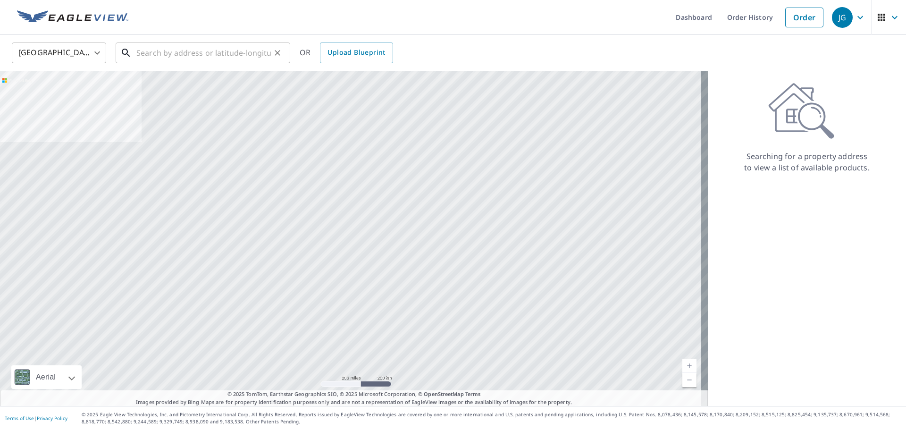
click at [227, 59] on input "text" at bounding box center [203, 53] width 135 height 26
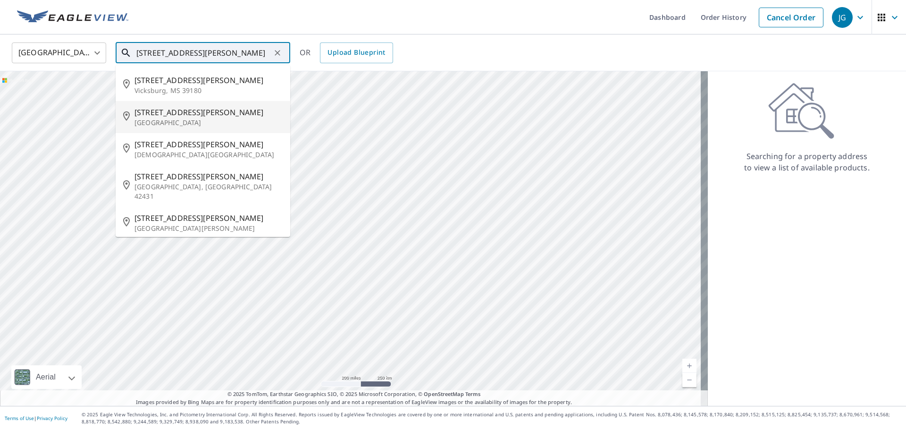
click at [192, 121] on p "[GEOGRAPHIC_DATA]" at bounding box center [209, 122] width 148 height 9
type input "[STREET_ADDRESS][PERSON_NAME]"
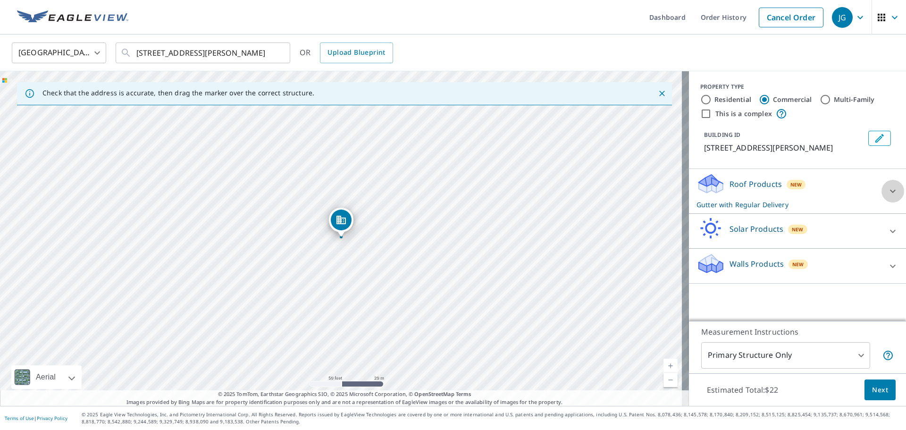
click at [890, 191] on icon at bounding box center [893, 191] width 6 height 3
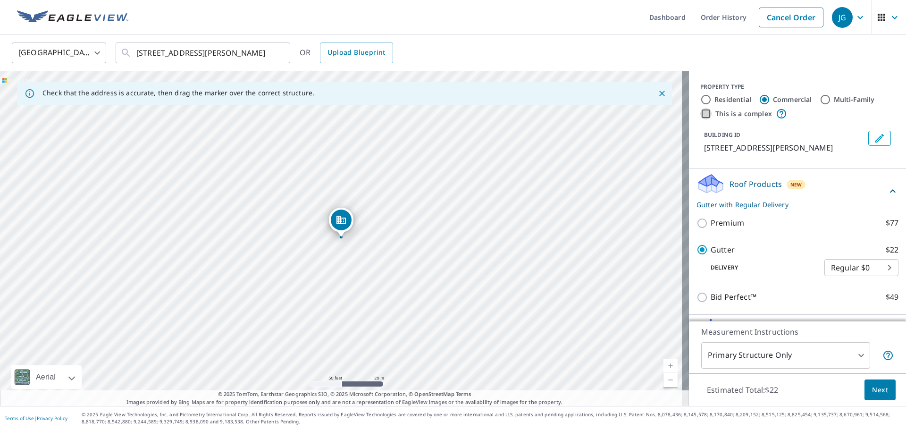
click at [702, 112] on input "This is a complex" at bounding box center [705, 113] width 11 height 11
checkbox input "true"
type input "4"
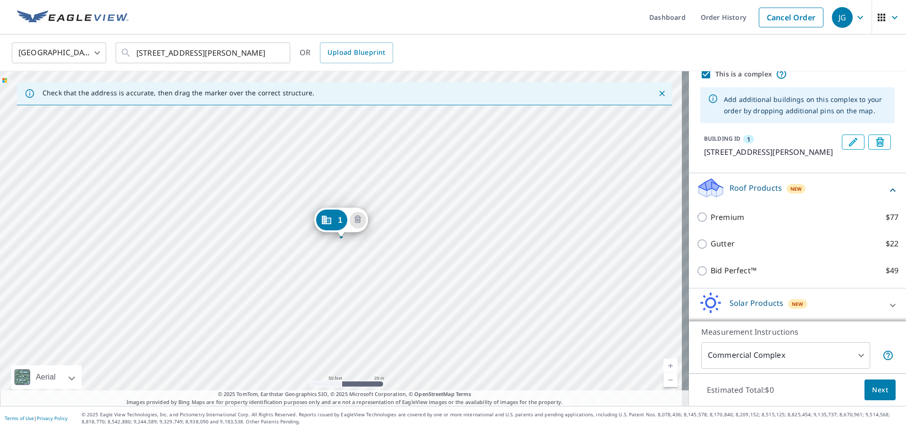
scroll to position [88, 0]
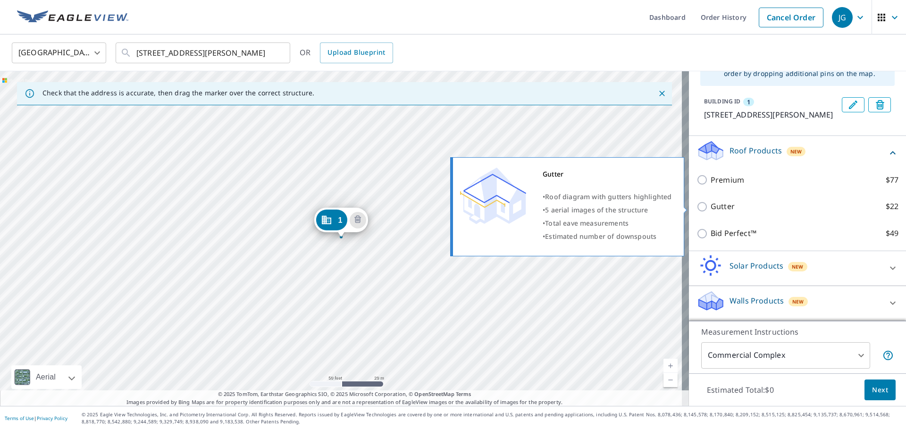
click at [697, 207] on input "Gutter $22" at bounding box center [704, 206] width 14 height 11
checkbox input "true"
type input "2"
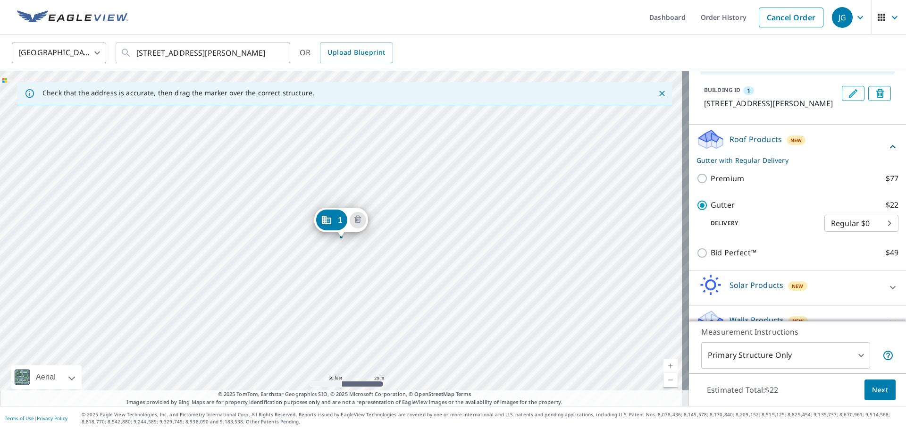
click at [308, 307] on div "1 [STREET_ADDRESS][PERSON_NAME]" at bounding box center [344, 238] width 689 height 335
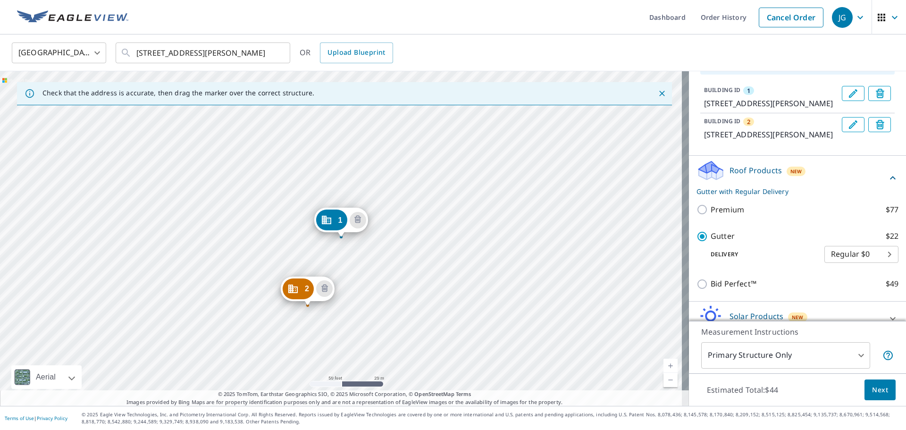
click at [377, 313] on div "2 [STREET_ADDRESS] 1 [STREET_ADDRESS]" at bounding box center [344, 238] width 689 height 335
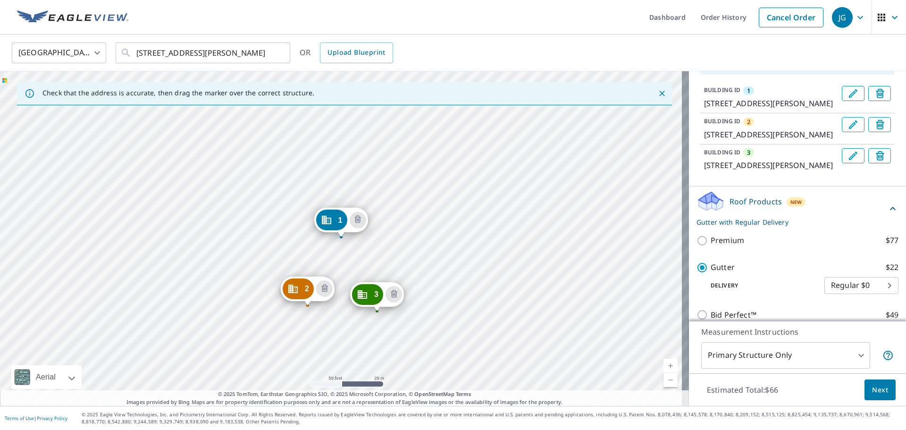
click at [233, 331] on div "2 [STREET_ADDRESS] 3 [STREET_ADDRESS] 1 [STREET_ADDRESS]" at bounding box center [344, 238] width 689 height 335
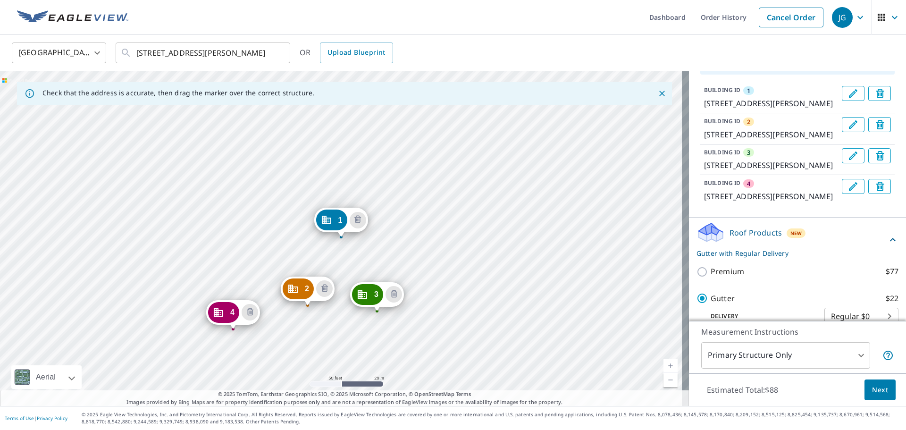
click at [246, 266] on div "2 [STREET_ADDRESS] 3 [STREET_ADDRESS] 4 [STREET_ADDRESS] 1 [STREET_ADDRESS]" at bounding box center [344, 238] width 689 height 335
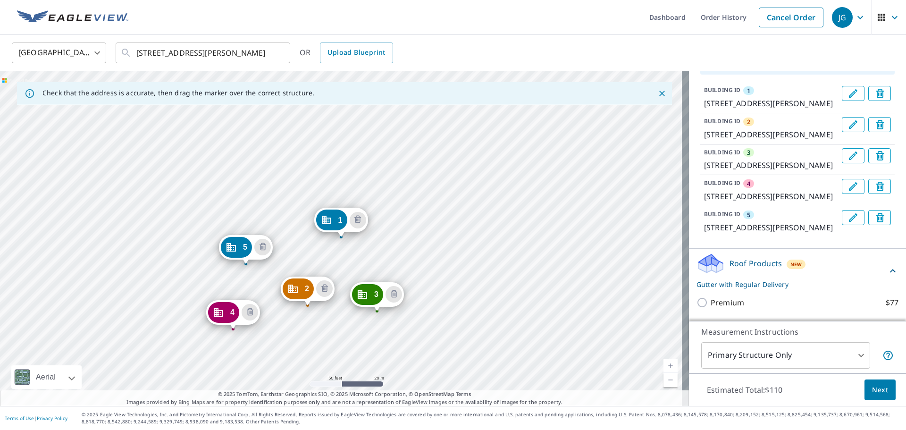
click at [251, 203] on div "2 [STREET_ADDRESS] 3 [STREET_ADDRESS] 4 [STREET_ADDRESS] 5 [STREET_ADDRESS] 1 […" at bounding box center [344, 238] width 689 height 335
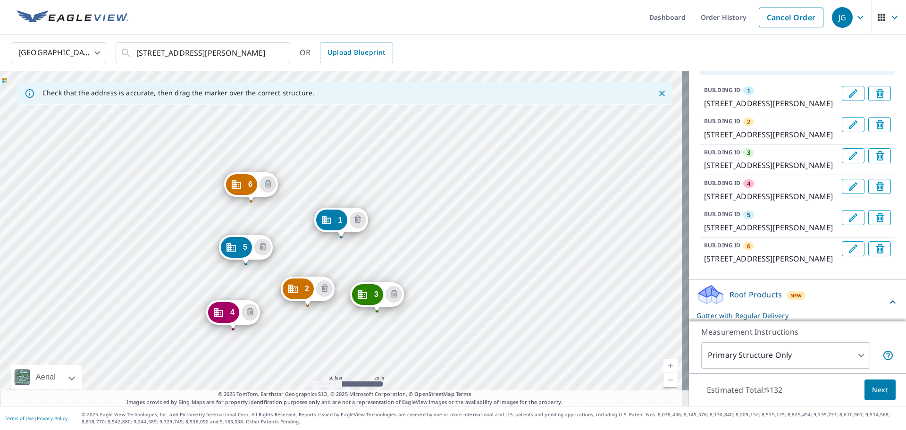
click at [266, 134] on div "2 [STREET_ADDRESS] 3 [STREET_ADDRESS] 4 [STREET_ADDRESS] 5 [GEOGRAPHIC_DATA] 6 …" at bounding box center [344, 238] width 689 height 335
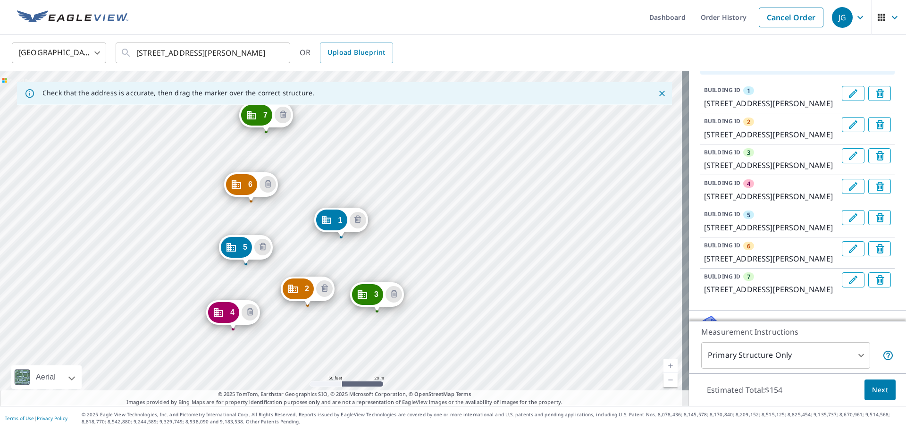
click at [434, 177] on div "2 [STREET_ADDRESS] 3 [STREET_ADDRESS] 4 [STREET_ADDRESS] 5 [GEOGRAPHIC_DATA] 6 …" at bounding box center [344, 238] width 689 height 335
click at [454, 283] on div "2 [STREET_ADDRESS] 3 [STREET_ADDRESS] 4 [STREET_ADDRESS] 5 [GEOGRAPHIC_DATA] 6 …" at bounding box center [344, 238] width 689 height 335
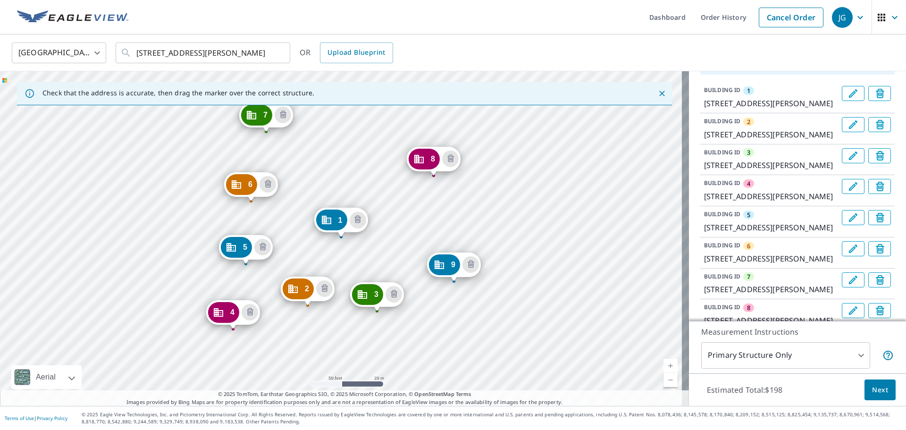
click at [505, 326] on div "2 [STREET_ADDRESS] 3 [STREET_ADDRESS] 4 [STREET_ADDRESS] 5 [GEOGRAPHIC_DATA] 6 …" at bounding box center [344, 238] width 689 height 335
click at [338, 151] on div "2 [GEOGRAPHIC_DATA] 3 [STREET_ADDRESS] 4 [STREET_ADDRESS] 5 [GEOGRAPHIC_DATA] 6…" at bounding box center [344, 238] width 689 height 335
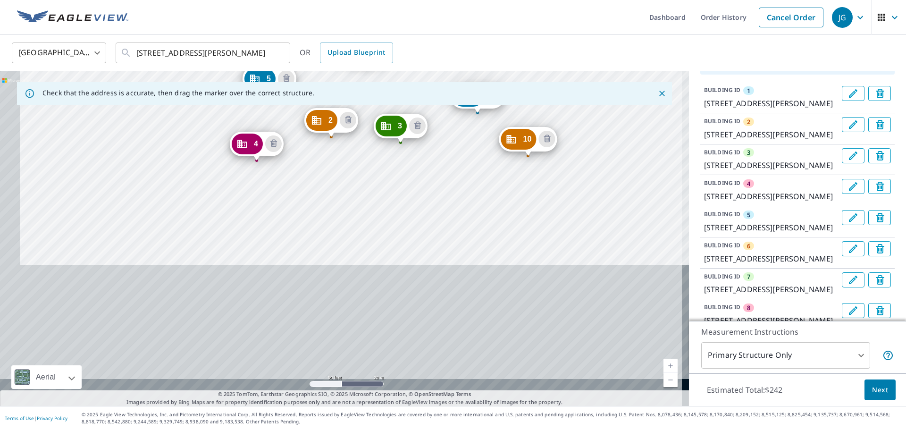
drag, startPoint x: 419, startPoint y: 323, endPoint x: 442, endPoint y: 151, distance: 173.3
click at [443, 150] on div "2 [GEOGRAPHIC_DATA] 3 [STREET_ADDRESS] 4 [STREET_ADDRESS] 5 217 [GEOGRAPHIC_DAT…" at bounding box center [344, 238] width 689 height 335
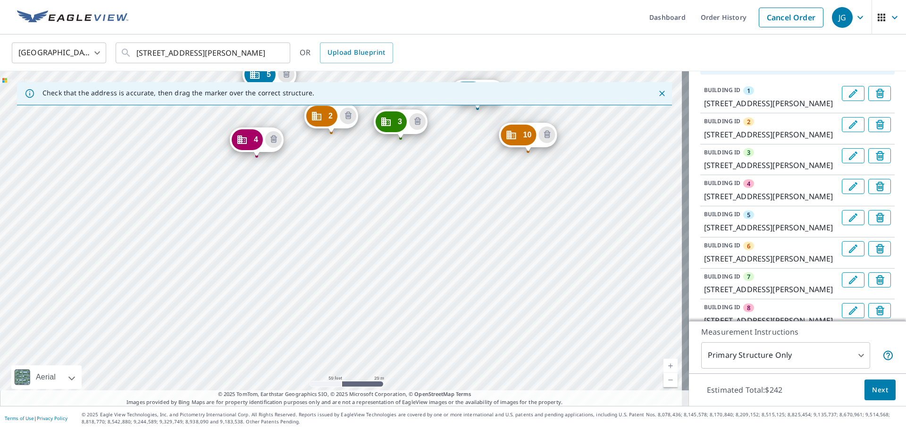
click at [449, 221] on div "2 [GEOGRAPHIC_DATA] 3 [STREET_ADDRESS] 4 [STREET_ADDRESS] 5 217 [GEOGRAPHIC_DAT…" at bounding box center [344, 238] width 689 height 335
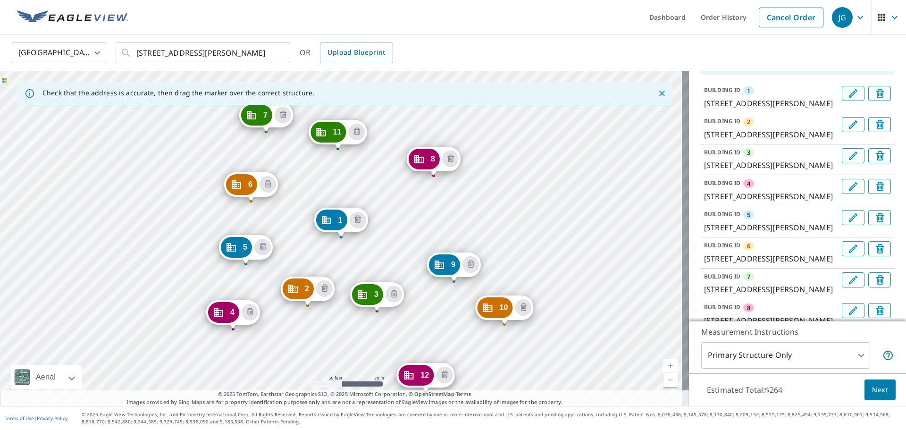
drag, startPoint x: 429, startPoint y: 333, endPoint x: 457, endPoint y: 124, distance: 210.5
click at [457, 124] on div "2 [GEOGRAPHIC_DATA] 3 [STREET_ADDRESS] 4 [STREET_ADDRESS] 5 [GEOGRAPHIC_DATA] 6…" at bounding box center [344, 238] width 689 height 335
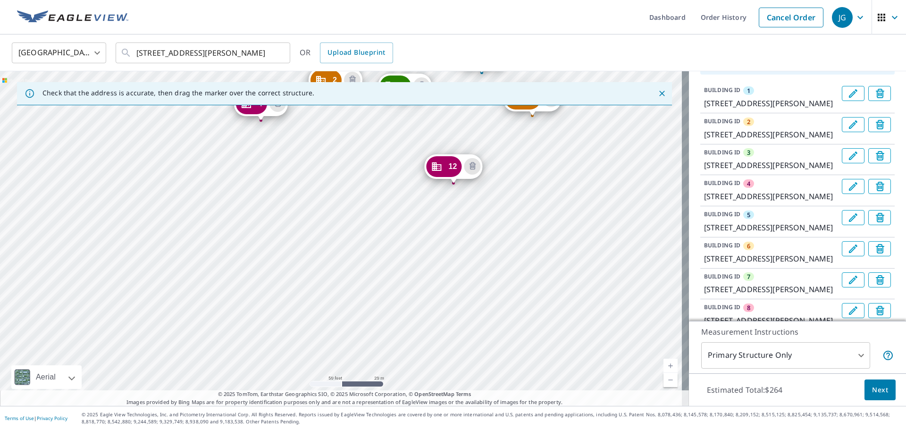
click at [405, 242] on div "2 [GEOGRAPHIC_DATA] 3 [STREET_ADDRESS] 4 [STREET_ADDRESS] 5 [GEOGRAPHIC_DATA] 6…" at bounding box center [344, 238] width 689 height 335
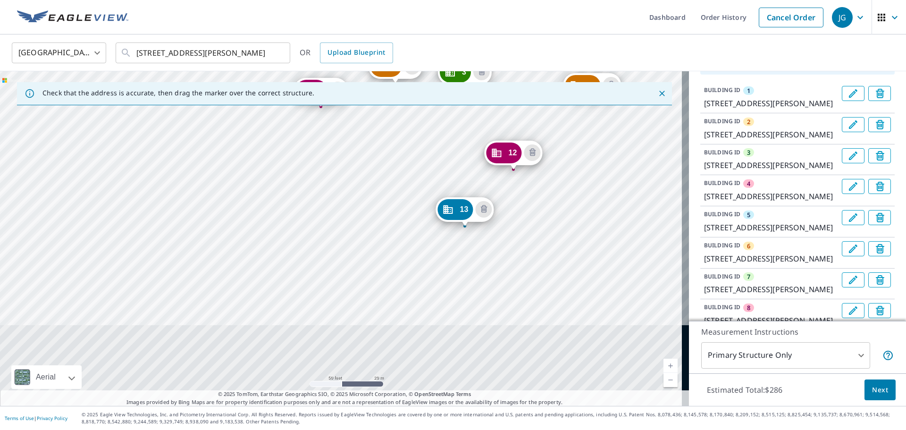
click at [440, 116] on div "2 [GEOGRAPHIC_DATA] 3 [STREET_ADDRESS] 4 [STREET_ADDRESS] 5 [GEOGRAPHIC_DATA] 6…" at bounding box center [344, 238] width 689 height 335
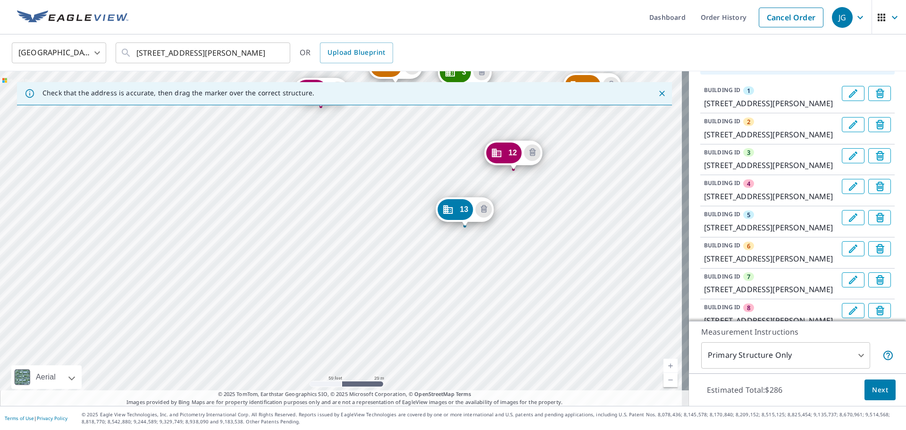
click at [413, 285] on div "2 [GEOGRAPHIC_DATA] 3 [STREET_ADDRESS] 4 [STREET_ADDRESS] 5 [GEOGRAPHIC_DATA] 6…" at bounding box center [344, 238] width 689 height 335
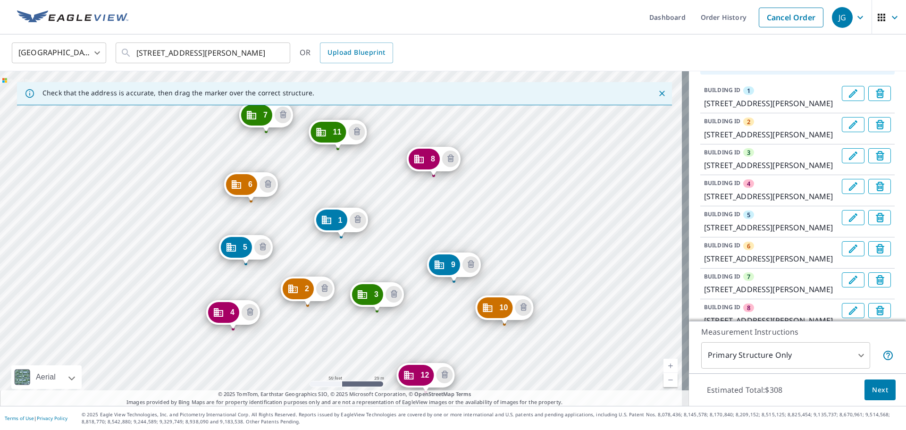
click at [403, 138] on div "2 [GEOGRAPHIC_DATA] 3 [STREET_ADDRESS] 4 [STREET_ADDRESS] 5 [GEOGRAPHIC_DATA] 6…" at bounding box center [344, 238] width 689 height 335
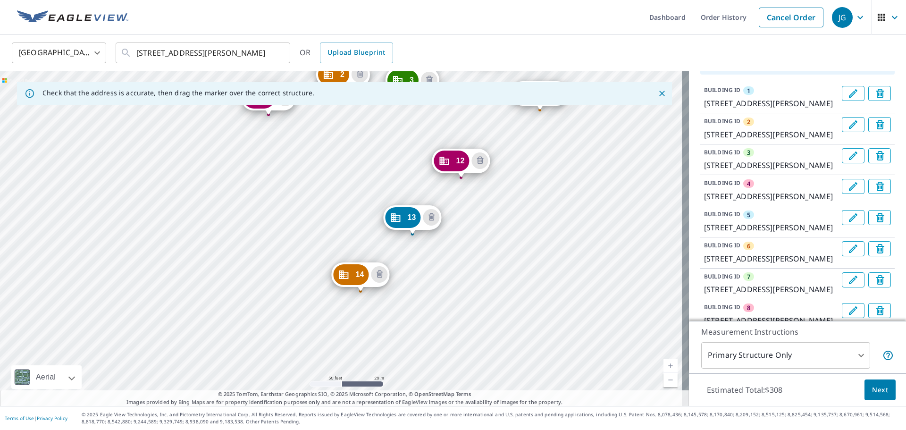
click at [325, 349] on div "2 [GEOGRAPHIC_DATA] 3 [STREET_ADDRESS] 4 [STREET_ADDRESS] 5 [GEOGRAPHIC_DATA] 6…" at bounding box center [344, 238] width 689 height 335
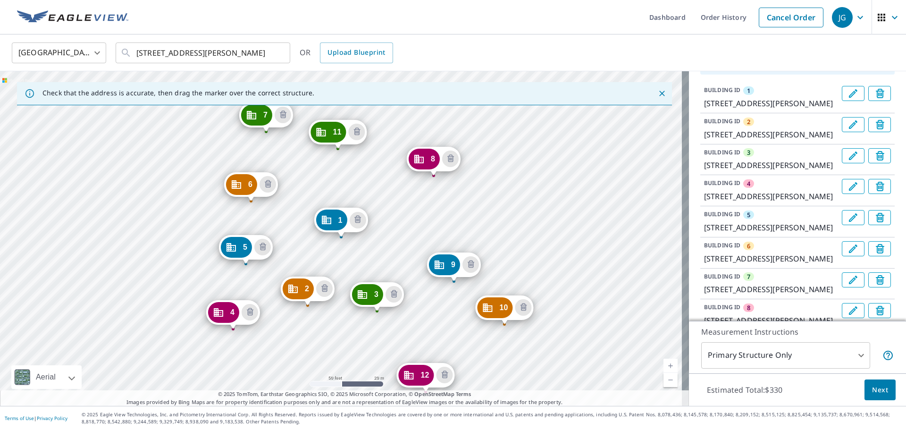
click at [475, 107] on div "2 [GEOGRAPHIC_DATA] 3 [STREET_ADDRESS] 4 [STREET_ADDRESS] 5 [GEOGRAPHIC_DATA] 6…" at bounding box center [344, 238] width 689 height 335
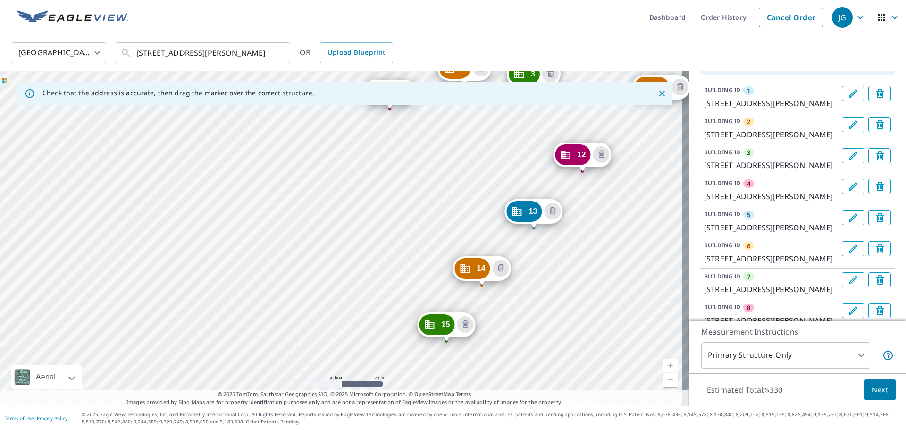
click at [414, 245] on div "2 [GEOGRAPHIC_DATA] 3 [STREET_ADDRESS] 4 [STREET_ADDRESS] 5 [GEOGRAPHIC_DATA] 6…" at bounding box center [344, 238] width 689 height 335
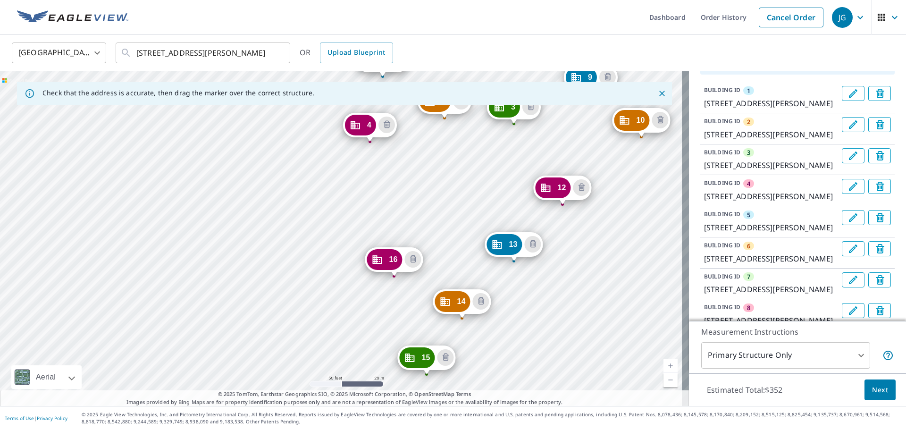
drag, startPoint x: 340, startPoint y: 264, endPoint x: 498, endPoint y: 63, distance: 255.5
click at [498, 63] on div "United States [GEOGRAPHIC_DATA] ​ [STREET_ADDRESS] ​ OR Upload Blueprint Check …" at bounding box center [453, 219] width 906 height 371
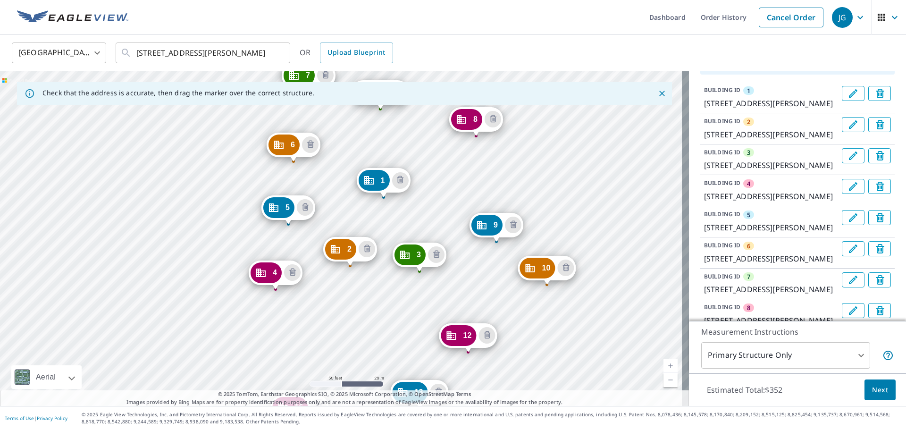
click at [383, 225] on div "2 [GEOGRAPHIC_DATA] 3 [STREET_ADDRESS] 4 [STREET_ADDRESS] 5 [GEOGRAPHIC_DATA] 6…" at bounding box center [344, 238] width 689 height 335
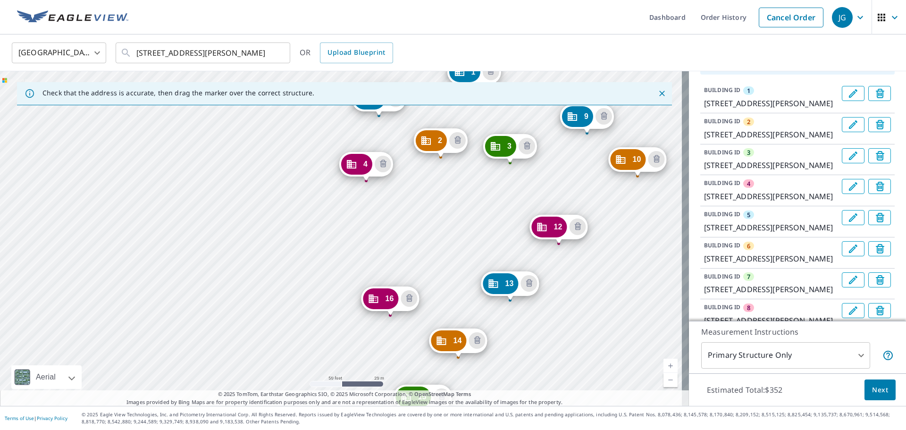
click at [371, 238] on div "2 [GEOGRAPHIC_DATA] 3 [STREET_ADDRESS] 4 [STREET_ADDRESS] 5 [GEOGRAPHIC_DATA] 6…" at bounding box center [344, 238] width 689 height 335
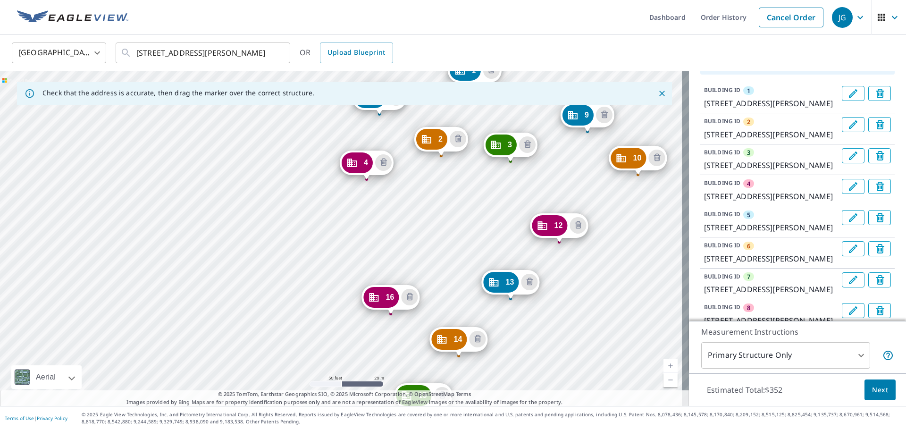
click at [333, 263] on div "2 [GEOGRAPHIC_DATA] 3 [STREET_ADDRESS] 4 [STREET_ADDRESS] 5 [GEOGRAPHIC_DATA] 6…" at bounding box center [344, 238] width 689 height 335
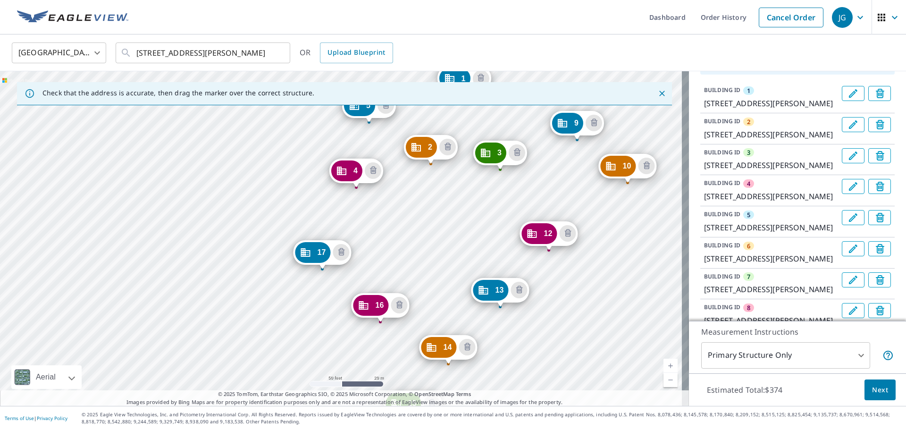
drag, startPoint x: 396, startPoint y: 221, endPoint x: 533, endPoint y: 60, distance: 211.6
click at [533, 60] on div "United States [GEOGRAPHIC_DATA] ​ [STREET_ADDRESS] ​ OR Upload Blueprint Check …" at bounding box center [453, 219] width 906 height 371
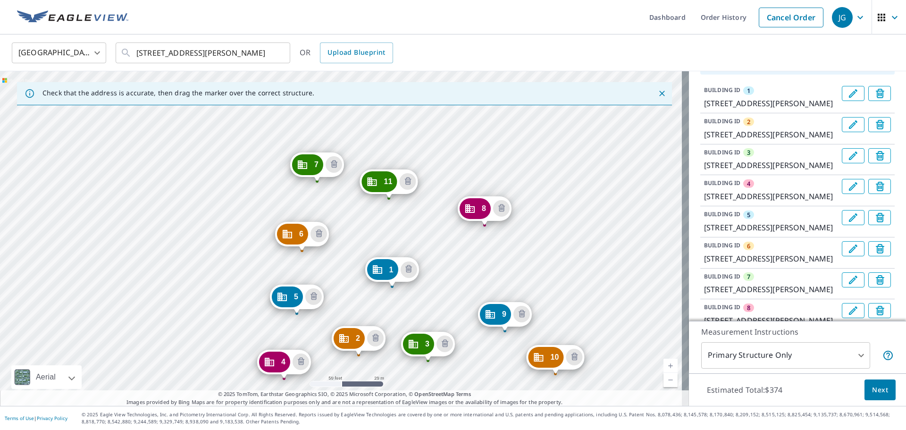
click at [447, 270] on div "2 [GEOGRAPHIC_DATA] 3 [STREET_ADDRESS] 4 [STREET_ADDRESS] 5 [GEOGRAPHIC_DATA] 6…" at bounding box center [344, 238] width 689 height 335
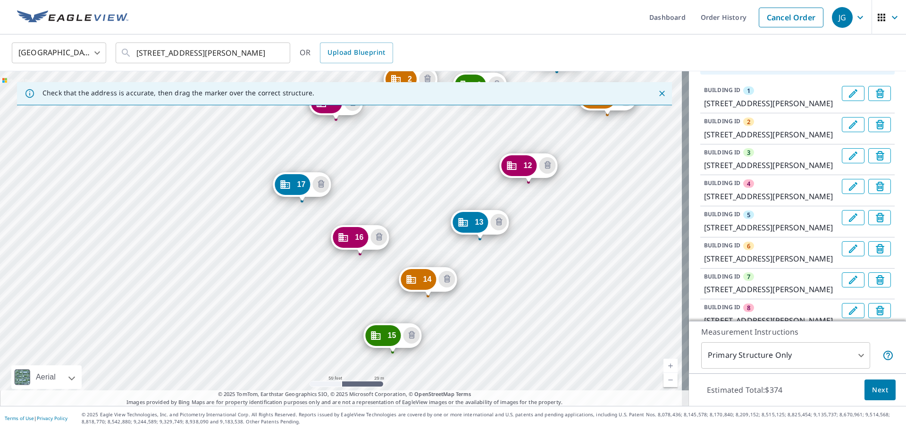
drag, startPoint x: 457, startPoint y: 366, endPoint x: 511, endPoint y: 80, distance: 290.7
click at [511, 80] on div "Check that the address is accurate, then drag the marker over the correct struc…" at bounding box center [344, 238] width 689 height 335
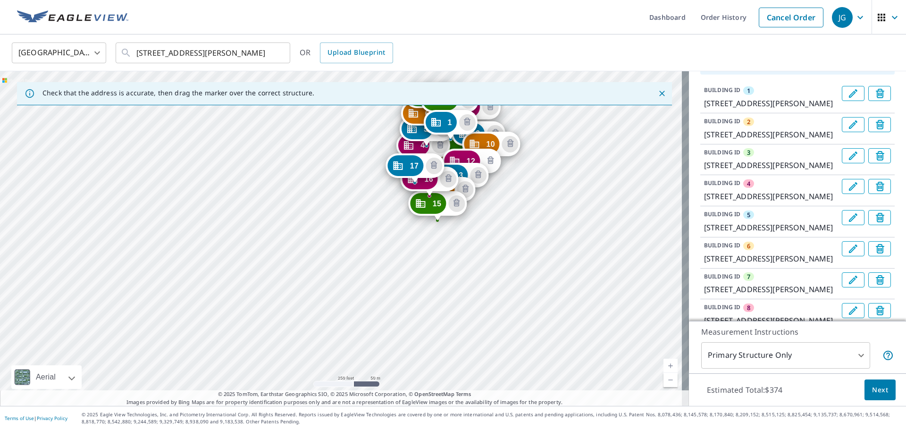
click at [485, 155] on icon "Delete building 12" at bounding box center [490, 160] width 11 height 11
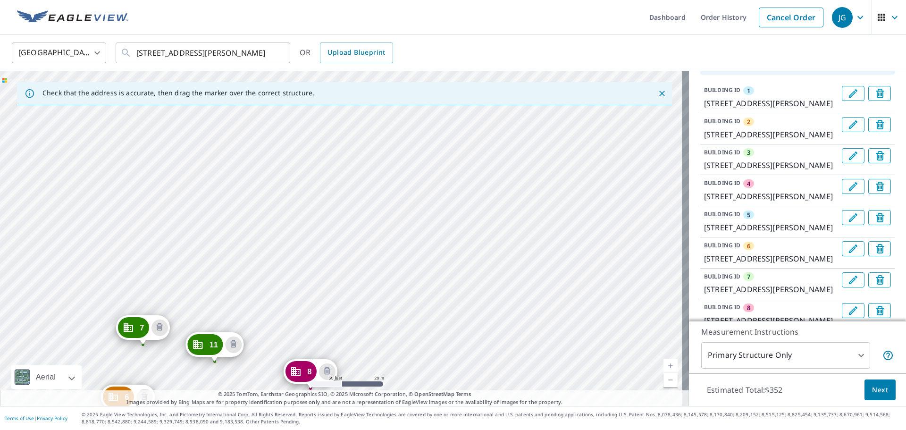
click at [276, 276] on div "2 [STREET_ADDRESS] 3 [STREET_ADDRESS] 4 [STREET_ADDRESS] 5 [GEOGRAPHIC_DATA] 6 …" at bounding box center [344, 238] width 689 height 335
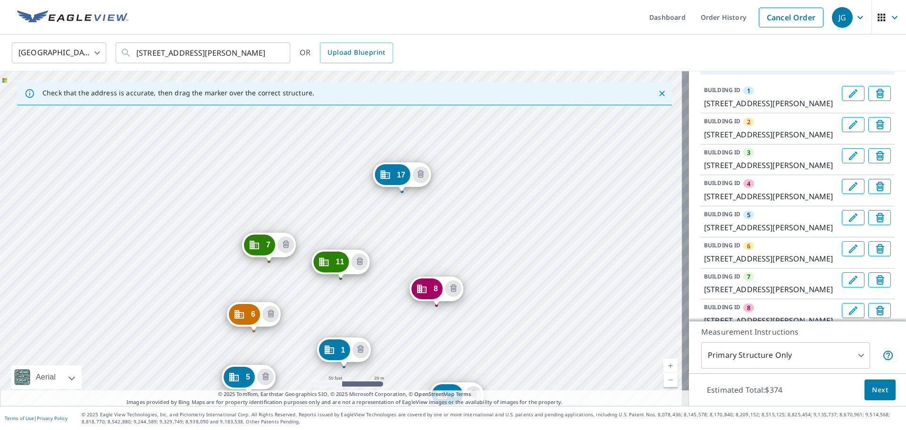
drag, startPoint x: 370, startPoint y: 165, endPoint x: 373, endPoint y: 295, distance: 129.8
click at [373, 295] on div "2 [STREET_ADDRESS] 3 [STREET_ADDRESS] 4 [STREET_ADDRESS] 5 [GEOGRAPHIC_DATA] 6 …" at bounding box center [344, 238] width 689 height 335
click at [296, 152] on div "2 [STREET_ADDRESS] 3 [STREET_ADDRESS] 4 [STREET_ADDRESS] 5 [GEOGRAPHIC_DATA] 6 …" at bounding box center [344, 238] width 689 height 335
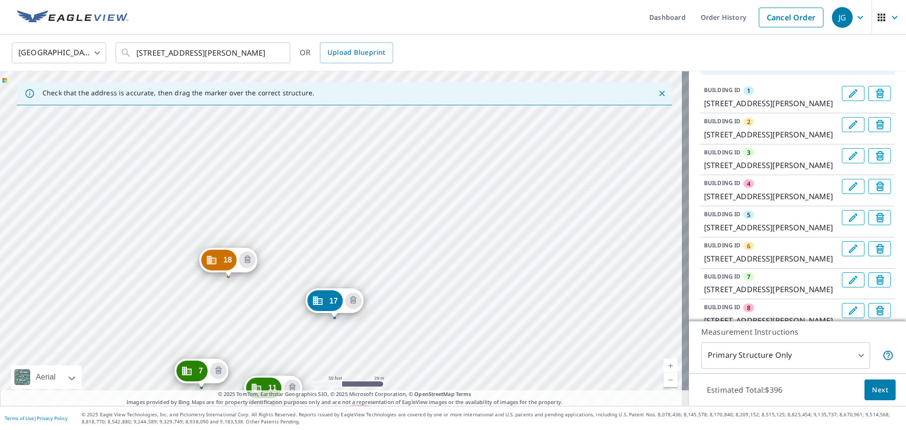
drag, startPoint x: 349, startPoint y: 305, endPoint x: 318, endPoint y: 413, distance: 112.8
click at [318, 413] on div "Dashboard Order History Cancel Order JG United States [GEOGRAPHIC_DATA] ​ [STRE…" at bounding box center [453, 215] width 906 height 430
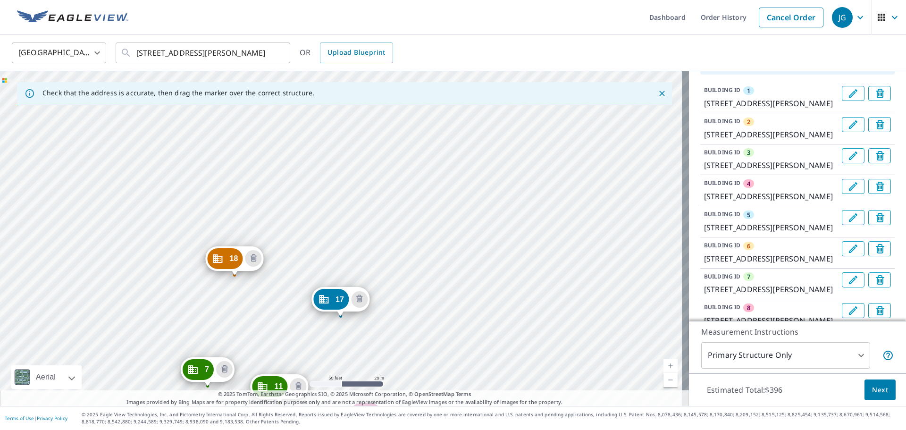
click at [328, 396] on span "© 2025 TomTom, Earthstar Geographics SIO, © 2025 Microsoft Corporation, © OpenS…" at bounding box center [344, 394] width 253 height 8
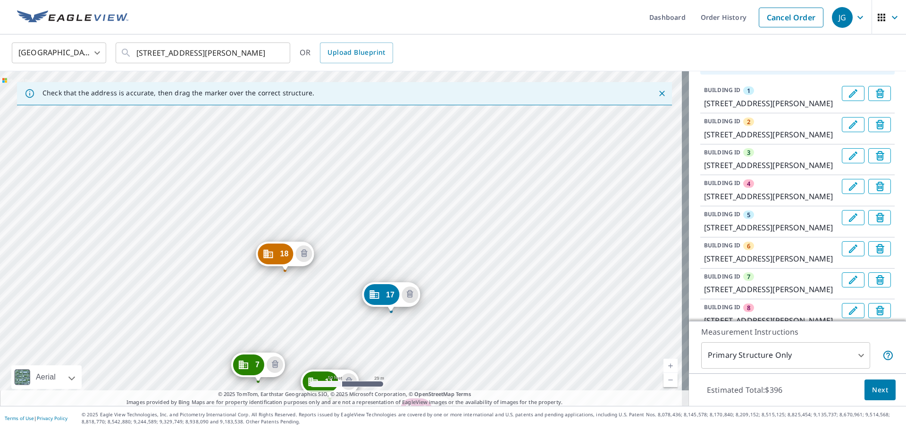
click at [379, 384] on div "2 [STREET_ADDRESS] 3 [STREET_ADDRESS] 4 [STREET_ADDRESS] 5 [GEOGRAPHIC_DATA] 6 …" at bounding box center [344, 238] width 689 height 335
click at [406, 232] on div "2 [STREET_ADDRESS] 3 [STREET_ADDRESS] 4 [STREET_ADDRESS] 5 [GEOGRAPHIC_DATA] 6 …" at bounding box center [344, 238] width 689 height 335
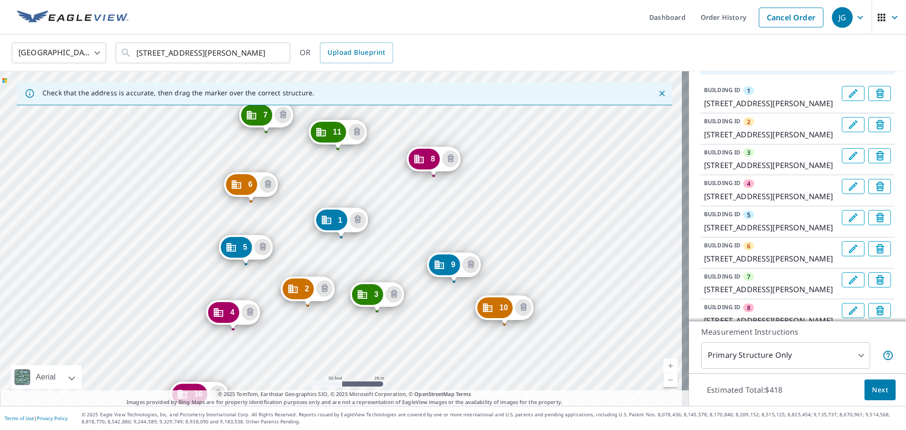
drag, startPoint x: 432, startPoint y: 109, endPoint x: 378, endPoint y: 306, distance: 205.1
click at [378, 306] on div "2 [STREET_ADDRESS] 3 [STREET_ADDRESS] 4 [STREET_ADDRESS] 5 [GEOGRAPHIC_DATA] 6 …" at bounding box center [344, 238] width 689 height 335
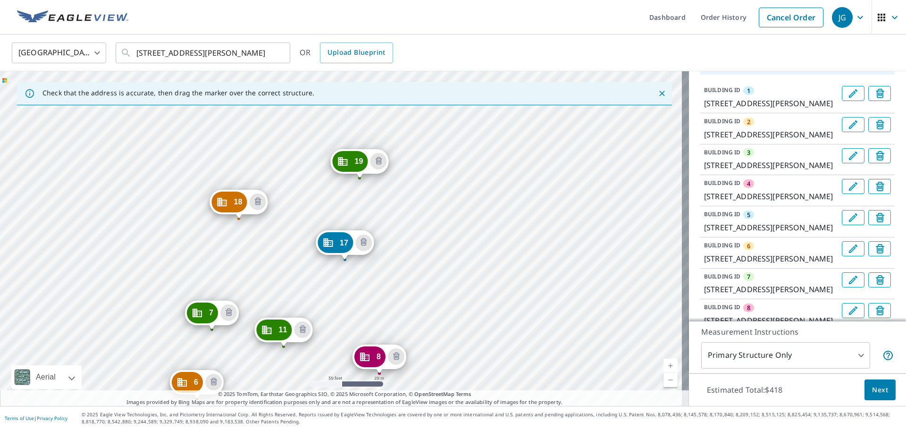
click at [259, 157] on div "2 [STREET_ADDRESS] 3 [STREET_ADDRESS] 4 [STREET_ADDRESS] 5 [GEOGRAPHIC_DATA] 6 …" at bounding box center [344, 238] width 689 height 335
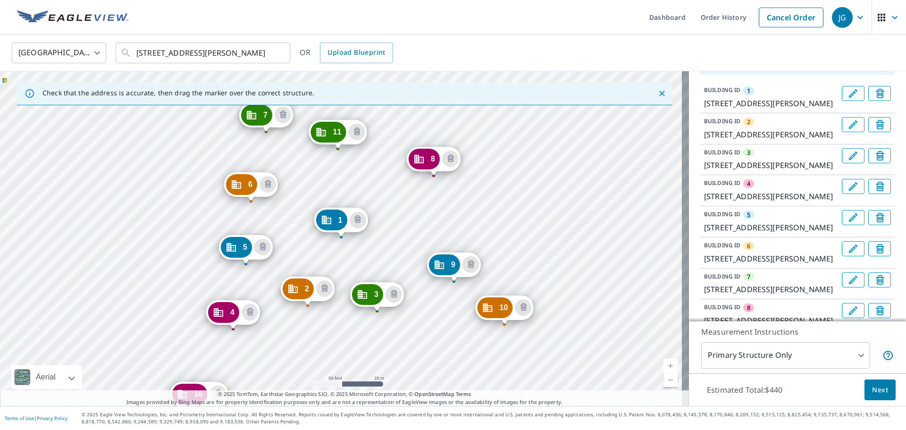
drag, startPoint x: 402, startPoint y: 135, endPoint x: 307, endPoint y: 314, distance: 202.9
click at [312, 310] on div "2 [STREET_ADDRESS] 3 [STREET_ADDRESS] 4 [STREET_ADDRESS] 5 [GEOGRAPHIC_DATA] 6 …" at bounding box center [344, 238] width 689 height 335
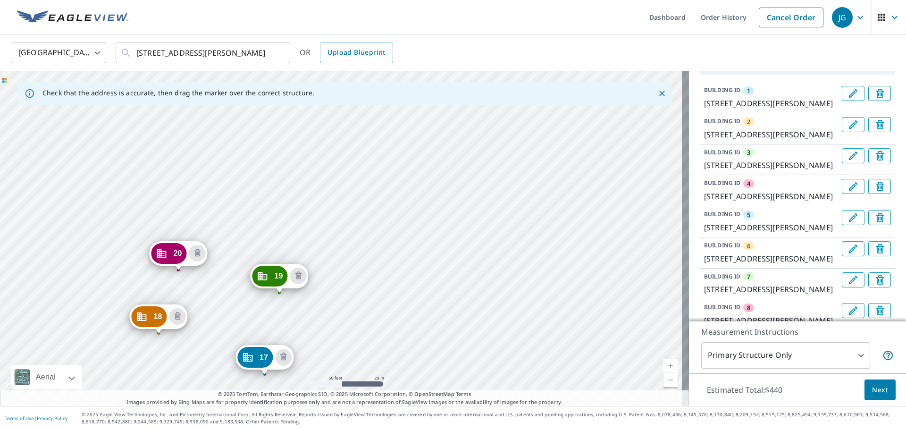
click at [354, 291] on div "2 [STREET_ADDRESS] 3 [STREET_ADDRESS] 4 [STREET_ADDRESS] 5 [GEOGRAPHIC_DATA] 6 …" at bounding box center [344, 238] width 689 height 335
click at [282, 228] on div "2 [STREET_ADDRESS] 3 [STREET_ADDRESS] 4 [STREET_ADDRESS] 5 [GEOGRAPHIC_DATA] 6 …" at bounding box center [344, 238] width 689 height 335
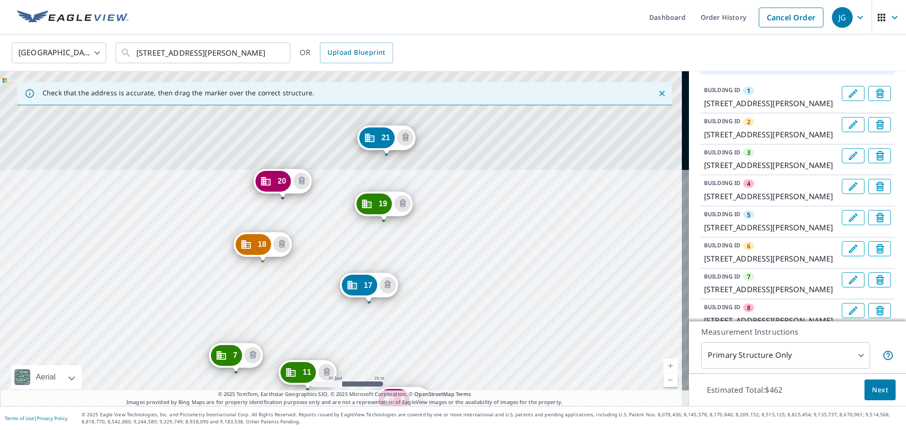
click at [275, 379] on div "2 [STREET_ADDRESS] 3 [STREET_ADDRESS] 4 [STREET_ADDRESS] 5 [GEOGRAPHIC_DATA] 6 …" at bounding box center [344, 238] width 689 height 335
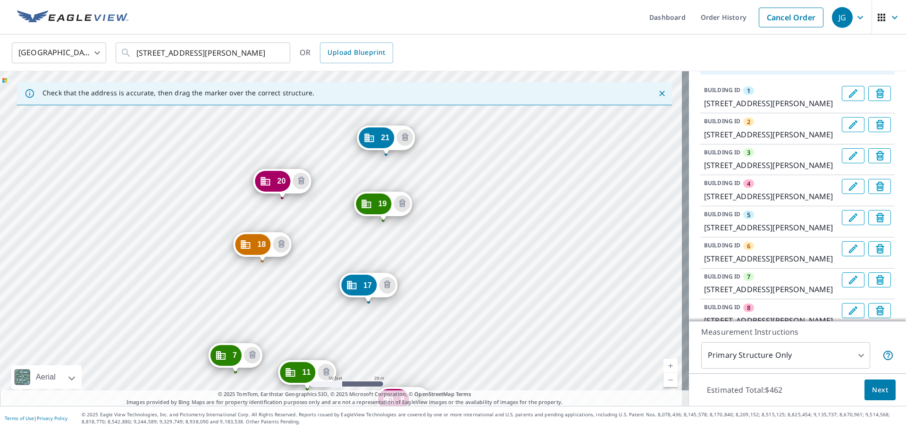
click at [307, 121] on div "2 [STREET_ADDRESS] 3 [STREET_ADDRESS] 4 [STREET_ADDRESS] 5 [GEOGRAPHIC_DATA] 6 …" at bounding box center [344, 238] width 689 height 335
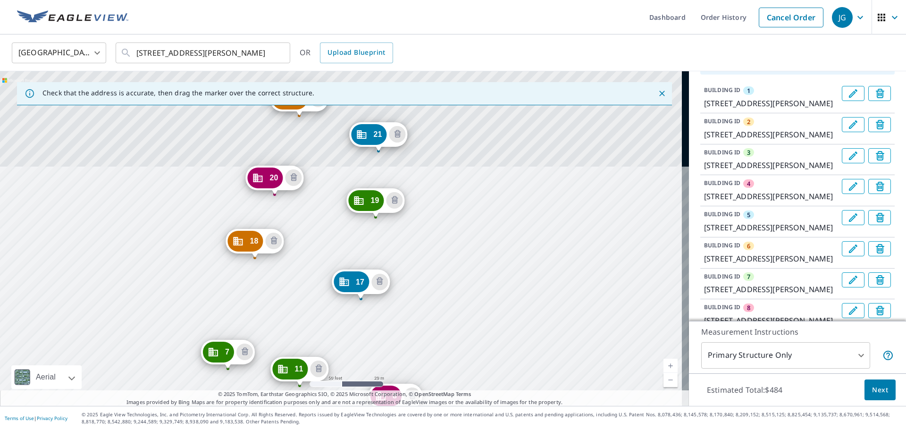
drag, startPoint x: 365, startPoint y: 289, endPoint x: 349, endPoint y: 369, distance: 81.4
click at [350, 369] on div "2 [STREET_ADDRESS] 3 [STREET_ADDRESS] 4 [STREET_ADDRESS] 5 [GEOGRAPHIC_DATA] 6 …" at bounding box center [344, 238] width 689 height 335
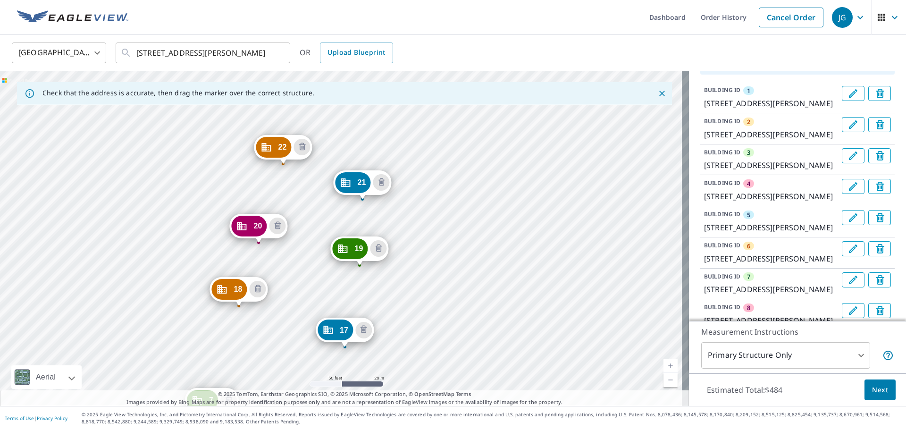
click at [318, 219] on div "2 [STREET_ADDRESS] 3 [STREET_ADDRESS] 4 [STREET_ADDRESS] 5 [GEOGRAPHIC_DATA] 6 …" at bounding box center [344, 238] width 689 height 335
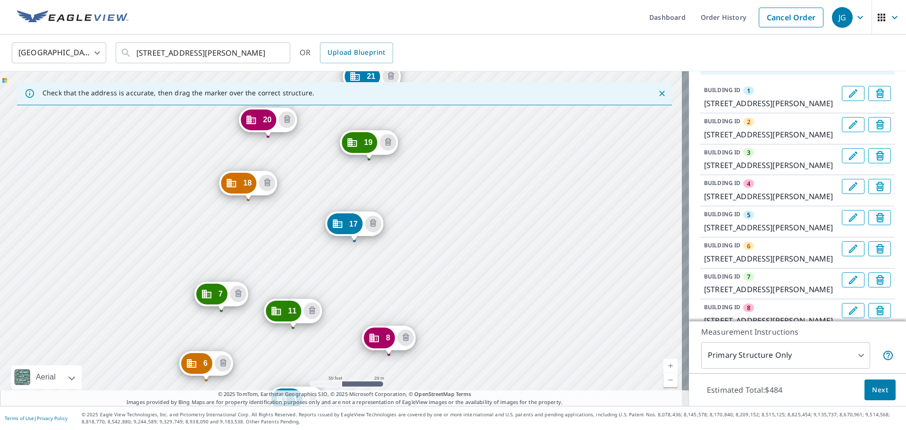
drag, startPoint x: 314, startPoint y: 226, endPoint x: 331, endPoint y: 97, distance: 130.4
click at [331, 97] on div "Check that the address is accurate, then drag the marker over the correct struc…" at bounding box center [344, 238] width 689 height 335
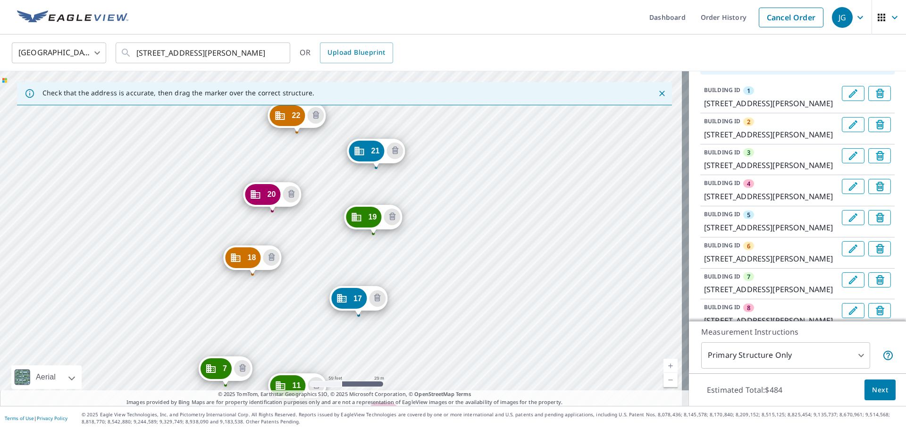
click at [328, 194] on div "2 [STREET_ADDRESS] 3 [STREET_ADDRESS] 4 [STREET_ADDRESS] 5 [GEOGRAPHIC_DATA] 6 …" at bounding box center [344, 238] width 689 height 335
drag, startPoint x: 300, startPoint y: 337, endPoint x: 337, endPoint y: 144, distance: 196.0
click at [335, 149] on div "2 [STREET_ADDRESS] 3 [STREET_ADDRESS] 4 [STREET_ADDRESS] 5 [GEOGRAPHIC_DATA] 6 …" at bounding box center [344, 238] width 689 height 335
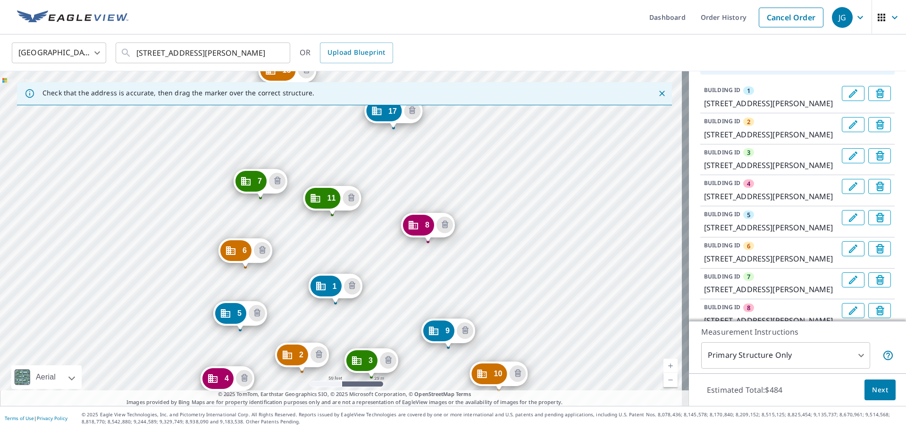
drag, startPoint x: 380, startPoint y: 124, endPoint x: 385, endPoint y: 114, distance: 11.2
click at [385, 114] on div "2 [STREET_ADDRESS] 3 [STREET_ADDRESS] 4 [STREET_ADDRESS] 5 [GEOGRAPHIC_DATA] 6 …" at bounding box center [344, 238] width 689 height 335
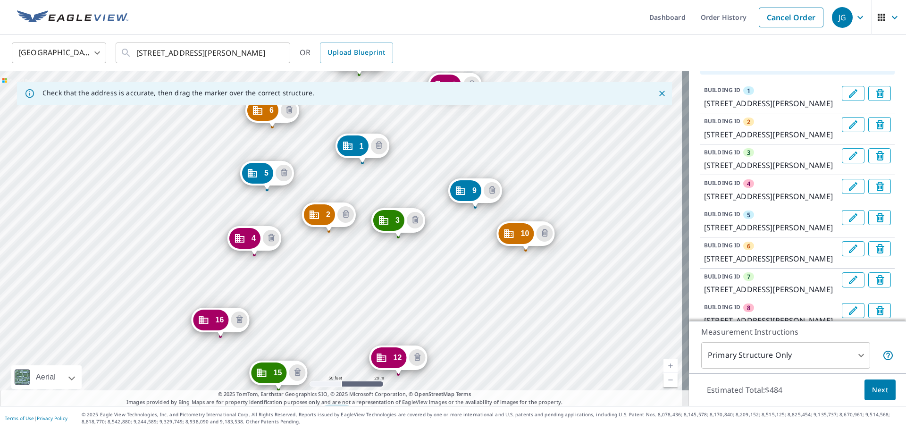
click at [448, 336] on div "2 [STREET_ADDRESS] 3 [STREET_ADDRESS] 4 [STREET_ADDRESS] 5 [GEOGRAPHIC_DATA] 6 …" at bounding box center [344, 238] width 689 height 335
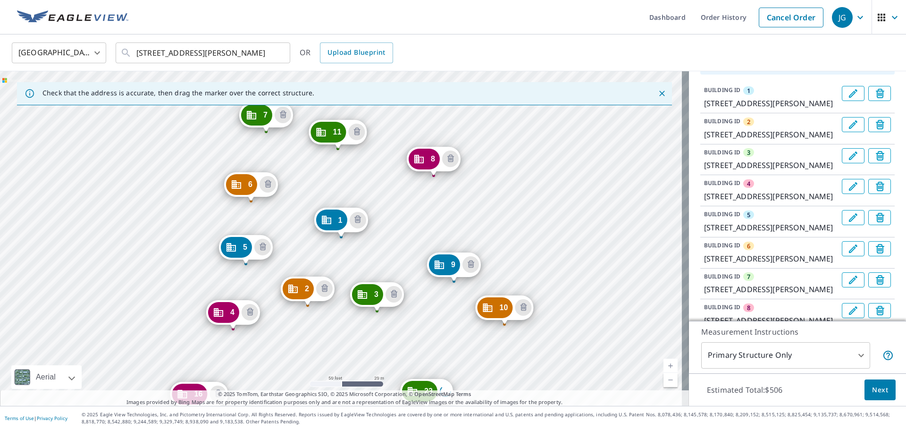
click at [448, 336] on div "2 [STREET_ADDRESS] 3 [STREET_ADDRESS] 4 [STREET_ADDRESS] 5 [GEOGRAPHIC_DATA] 6 …" at bounding box center [344, 238] width 689 height 335
click at [464, 82] on div "Check that the address is accurate, then drag the marker over the correct struc…" at bounding box center [344, 238] width 689 height 335
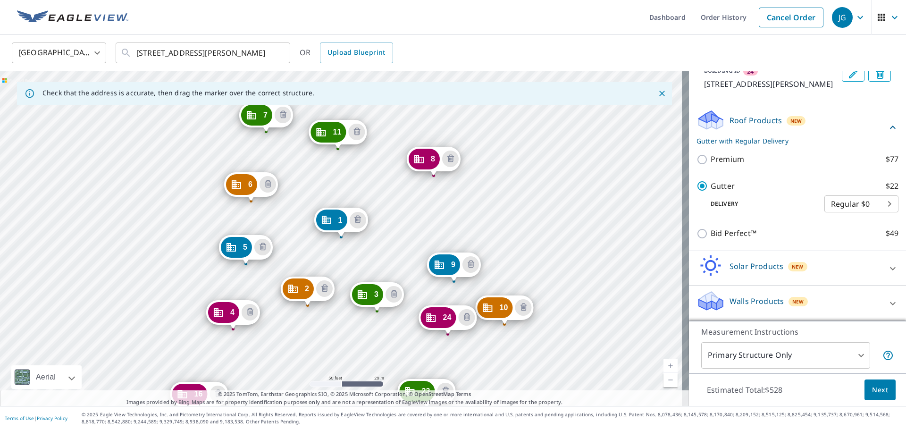
scroll to position [1003, 0]
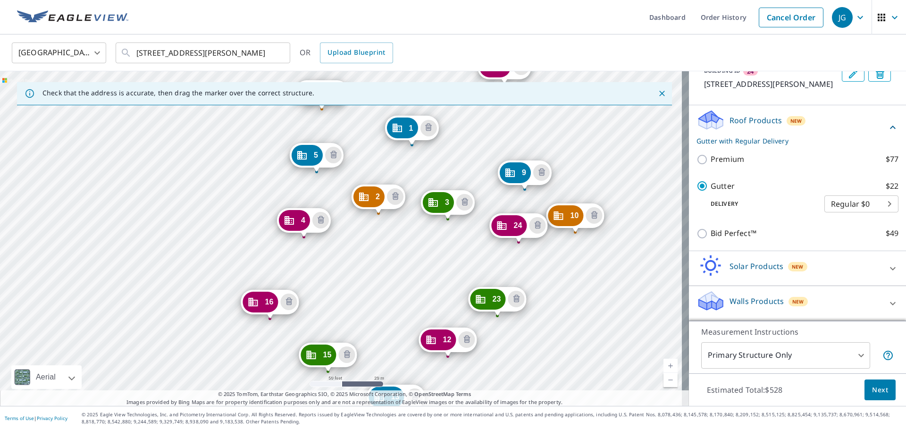
click at [525, 266] on div "2 [STREET_ADDRESS] 3 [STREET_ADDRESS] 4 [STREET_ADDRESS] 5 [GEOGRAPHIC_DATA] 6 …" at bounding box center [344, 238] width 689 height 335
click at [534, 225] on icon "Delete building 24" at bounding box center [537, 225] width 11 height 11
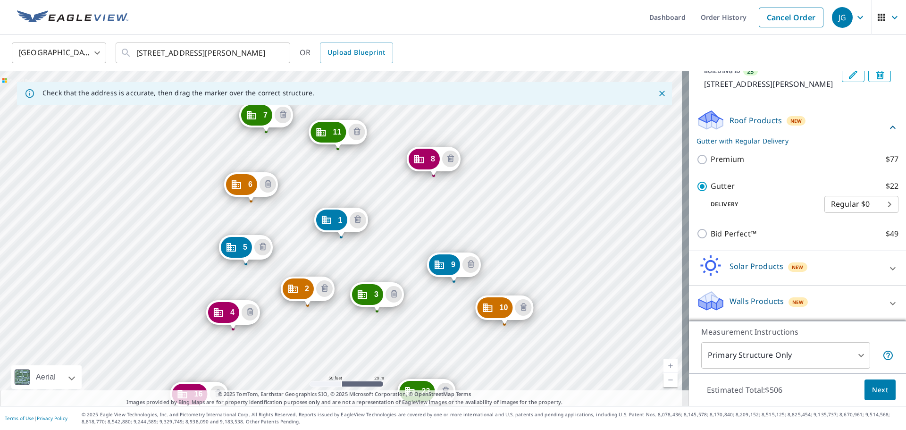
scroll to position [1051, 0]
